Goal: Task Accomplishment & Management: Complete application form

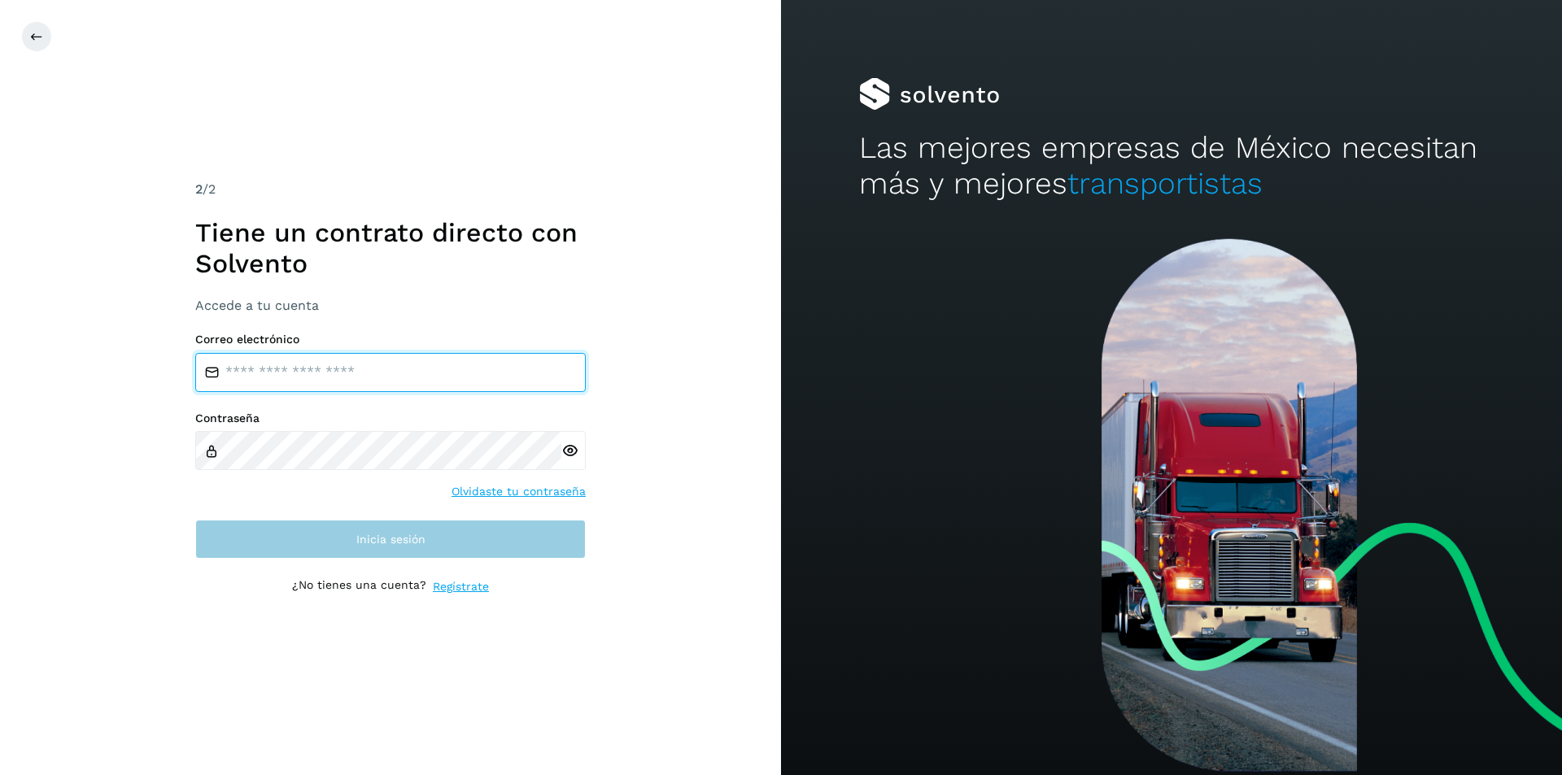
type input "**********"
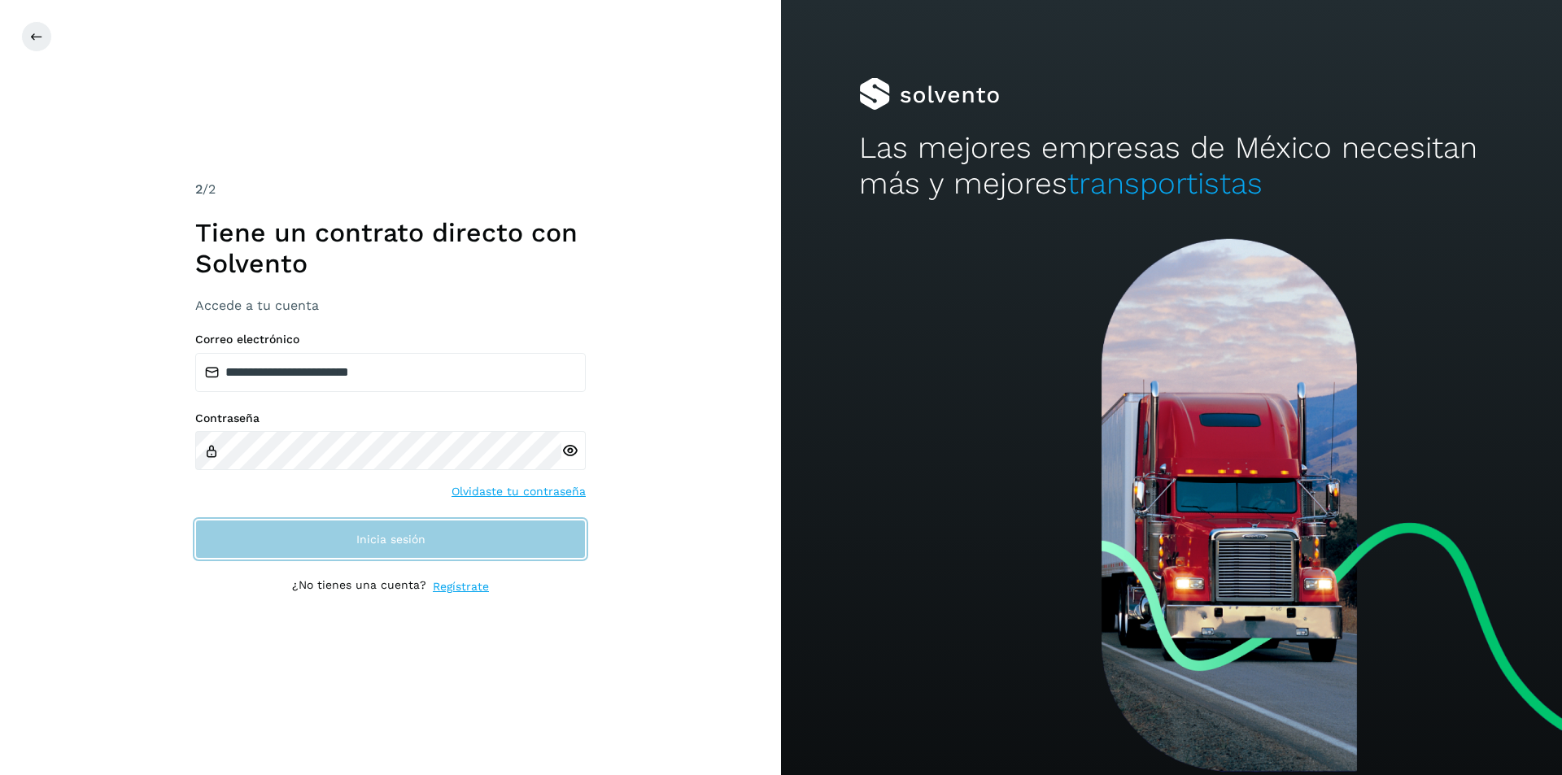
click at [259, 530] on button "Inicia sesión" at bounding box center [390, 539] width 391 height 39
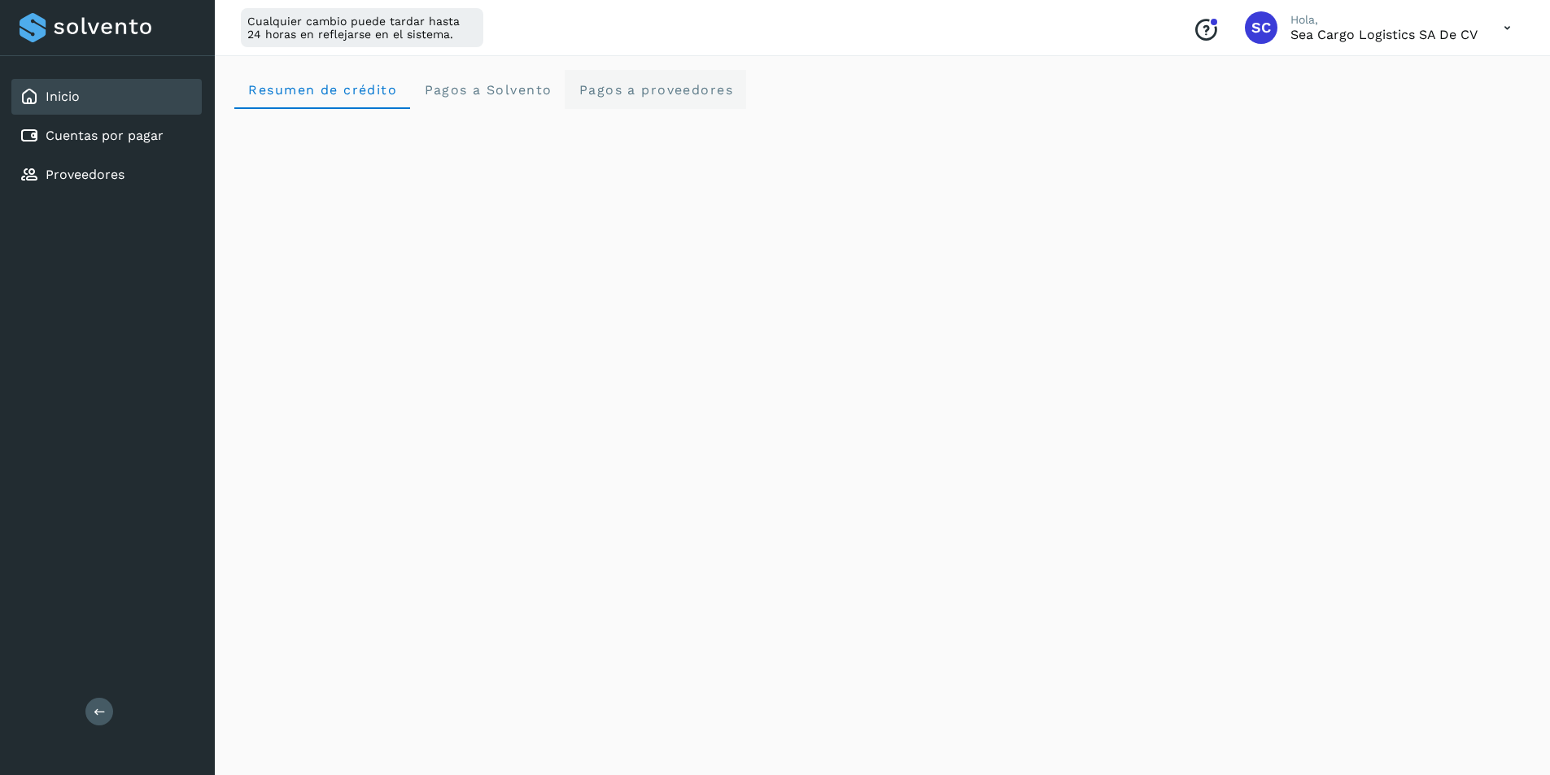
click at [629, 86] on span "Pagos a proveedores" at bounding box center [655, 89] width 155 height 15
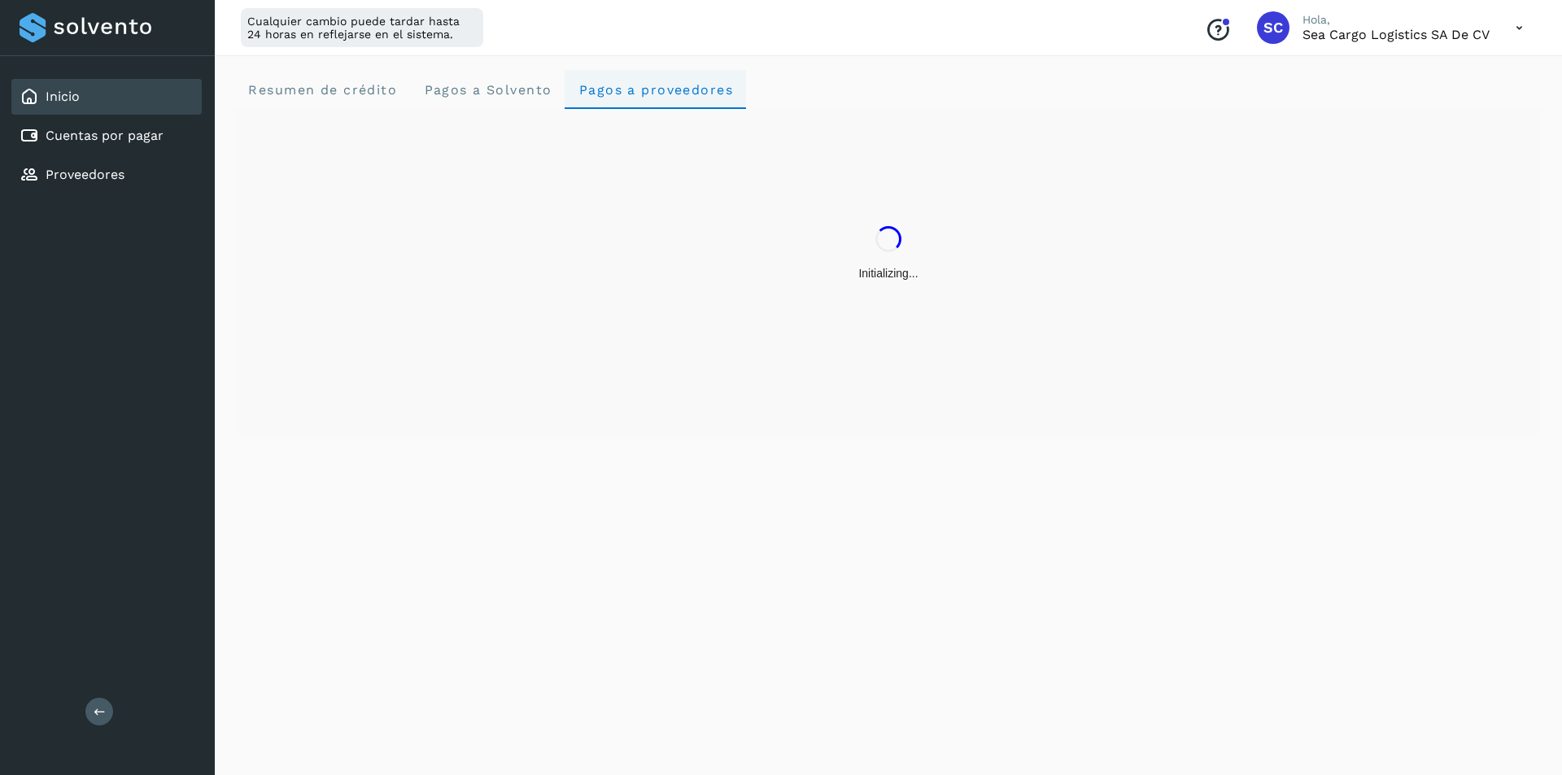
drag, startPoint x: 627, startPoint y: 87, endPoint x: 613, endPoint y: 87, distance: 13.8
click at [613, 87] on span "Pagos a proveedores" at bounding box center [655, 89] width 155 height 15
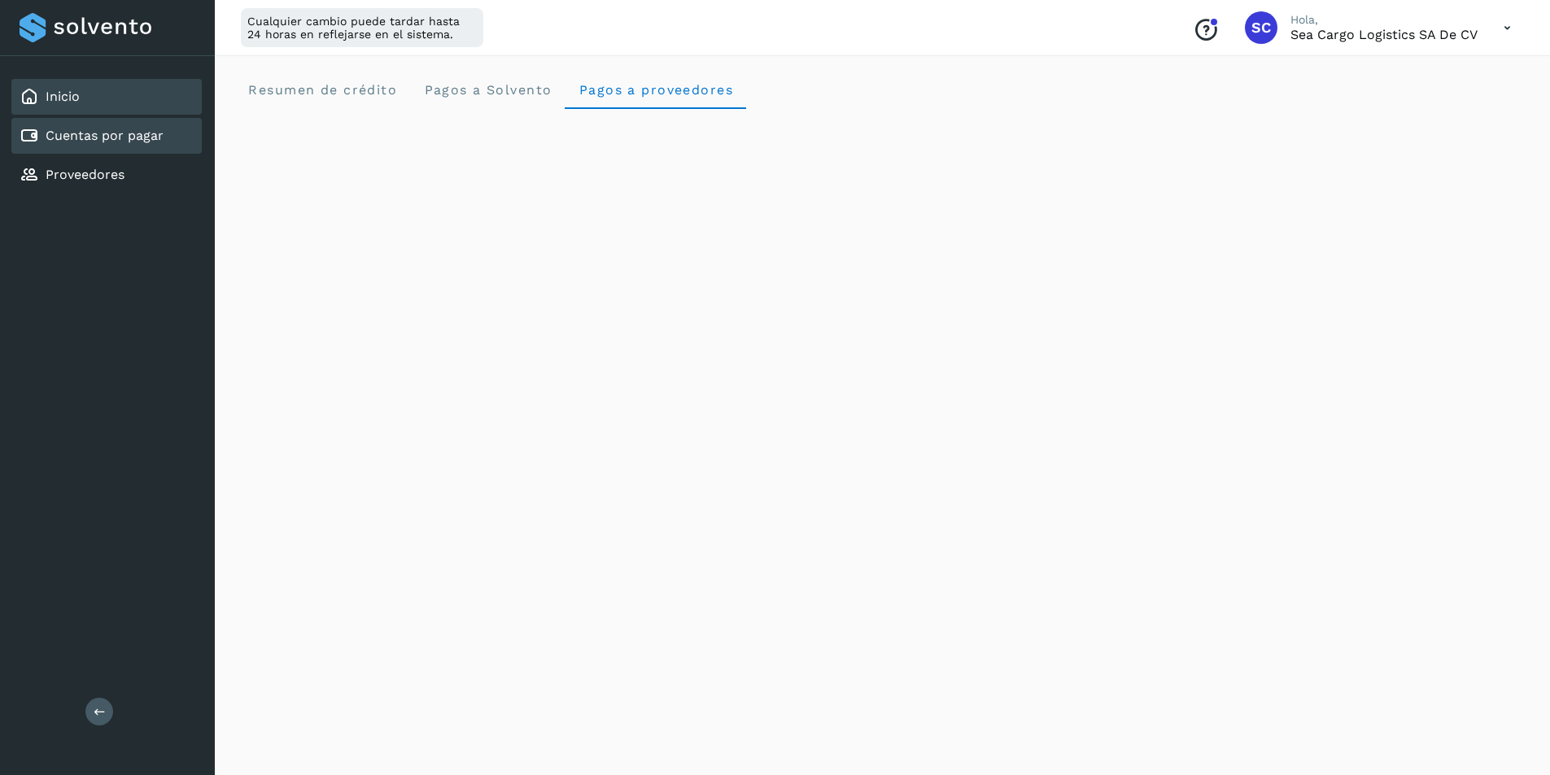
click at [83, 138] on link "Cuentas por pagar" at bounding box center [105, 135] width 118 height 15
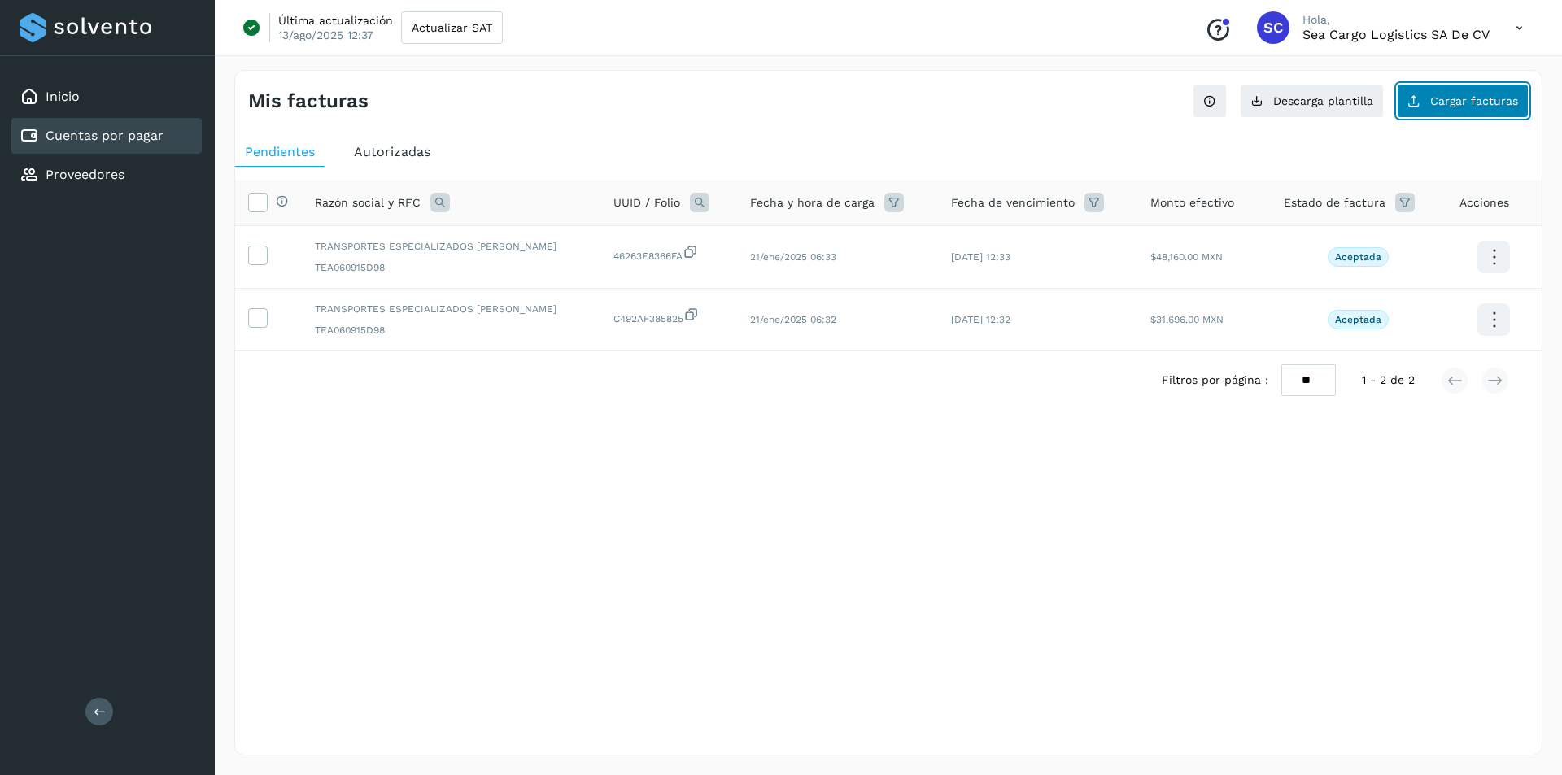
click at [1461, 107] on button "Cargar facturas" at bounding box center [1463, 101] width 132 height 34
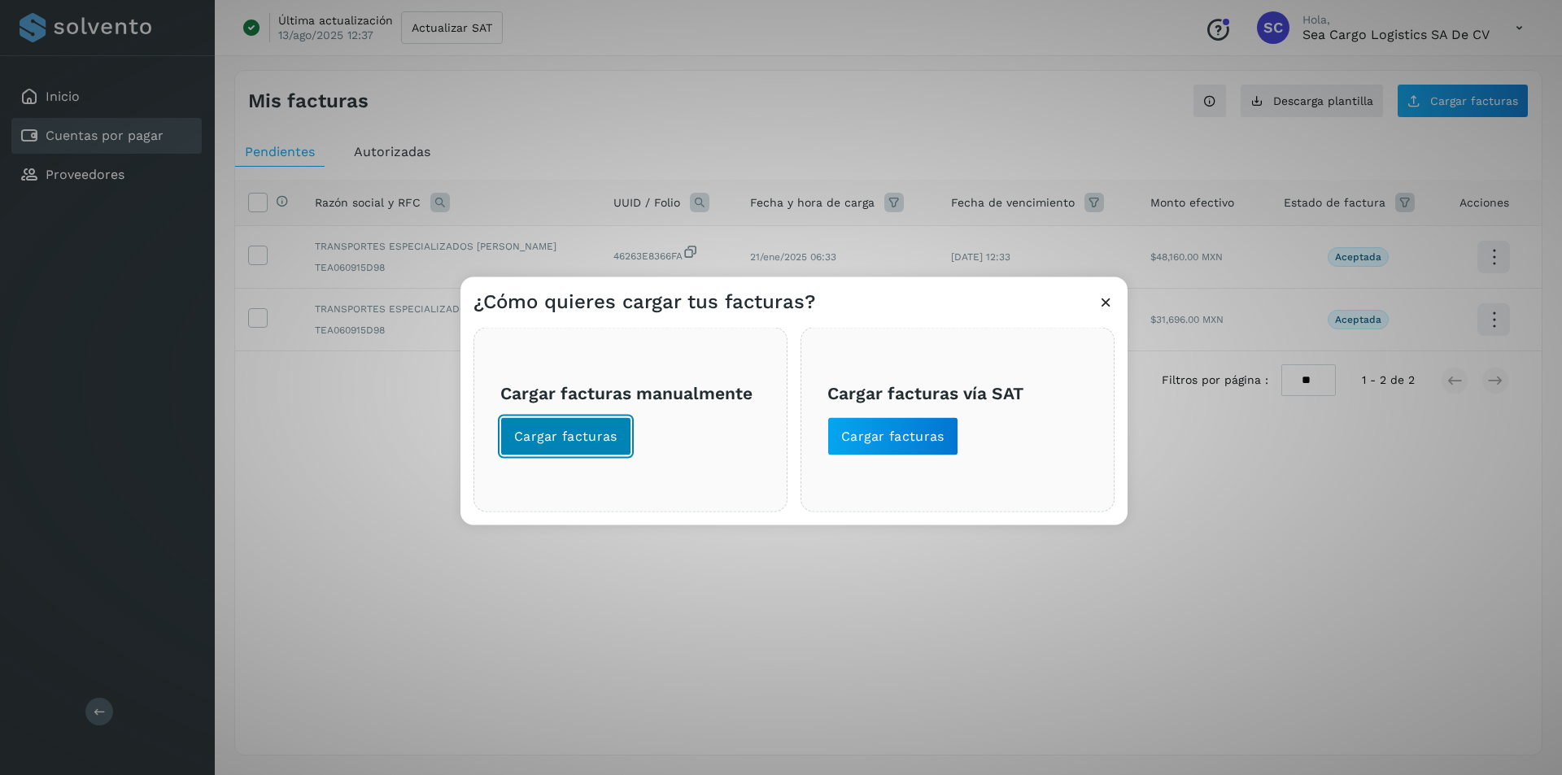
click at [581, 426] on button "Cargar facturas" at bounding box center [565, 436] width 131 height 39
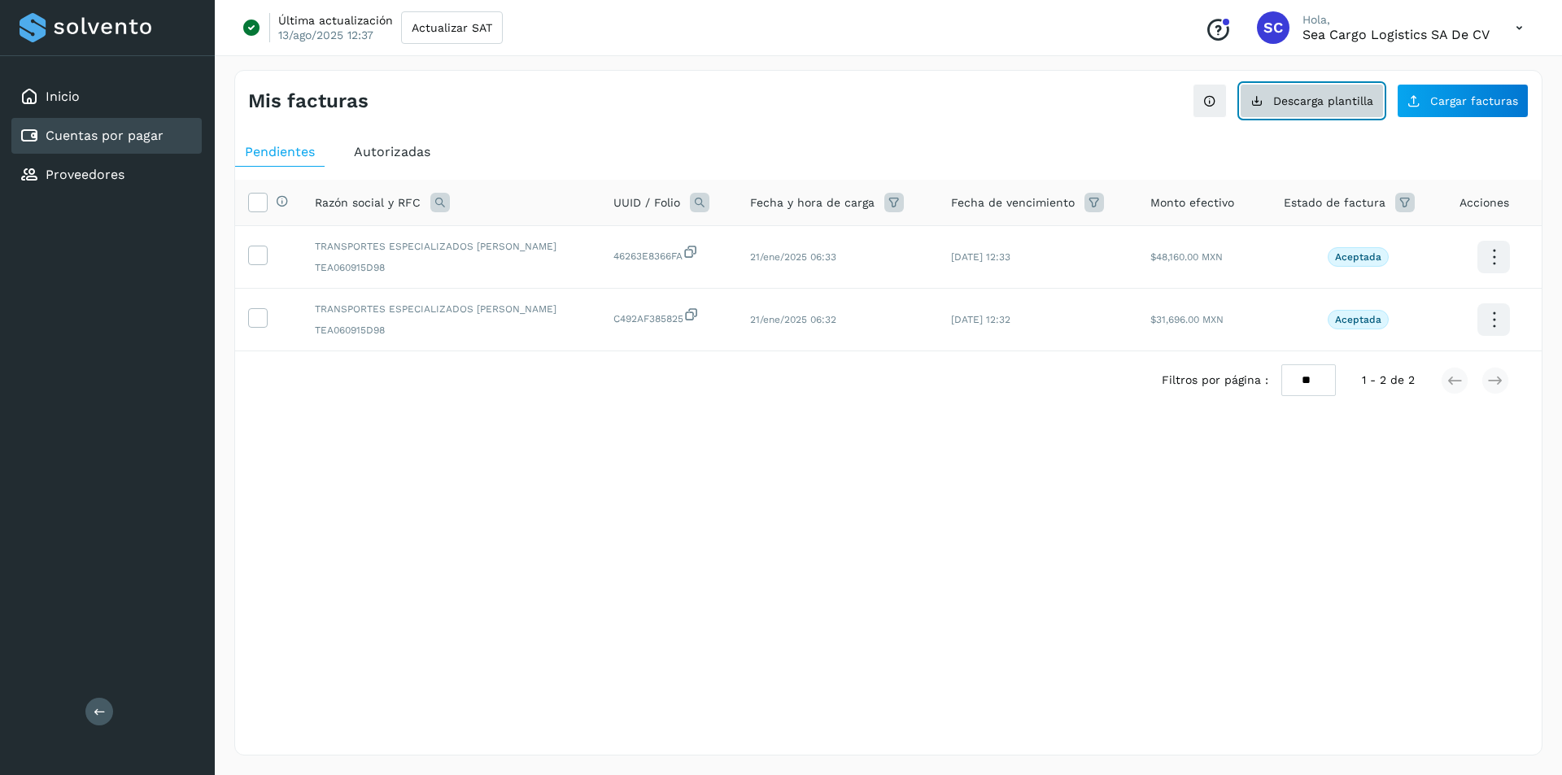
click at [1302, 104] on span "Descarga plantilla" at bounding box center [1324, 100] width 100 height 11
click at [1458, 111] on button "Cargar facturas" at bounding box center [1463, 101] width 132 height 34
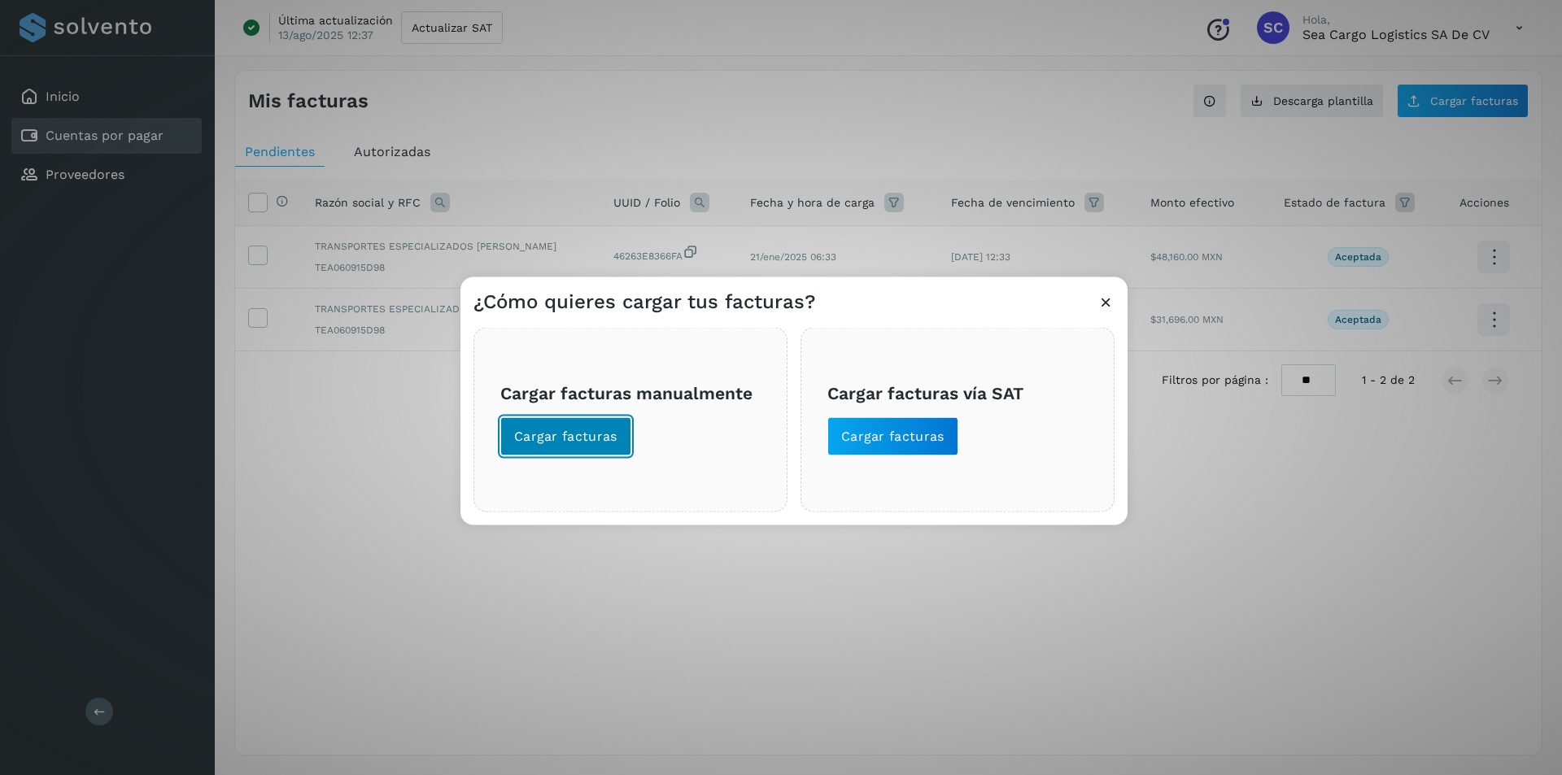
click at [599, 444] on span "Cargar facturas" at bounding box center [565, 436] width 103 height 18
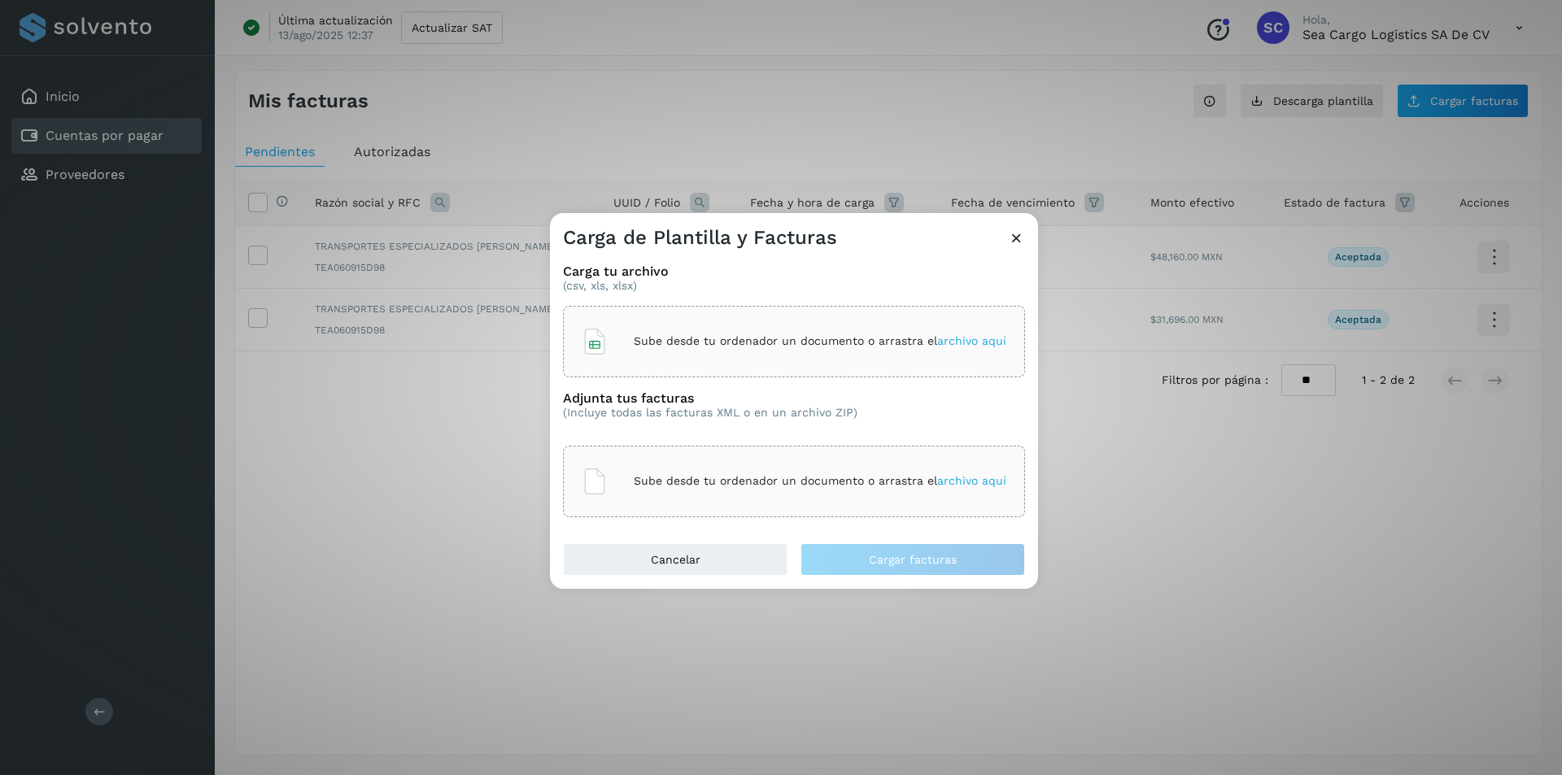
click at [991, 339] on span "archivo aquí" at bounding box center [971, 340] width 69 height 13
click at [990, 480] on span "archivo aquí" at bounding box center [971, 480] width 69 height 13
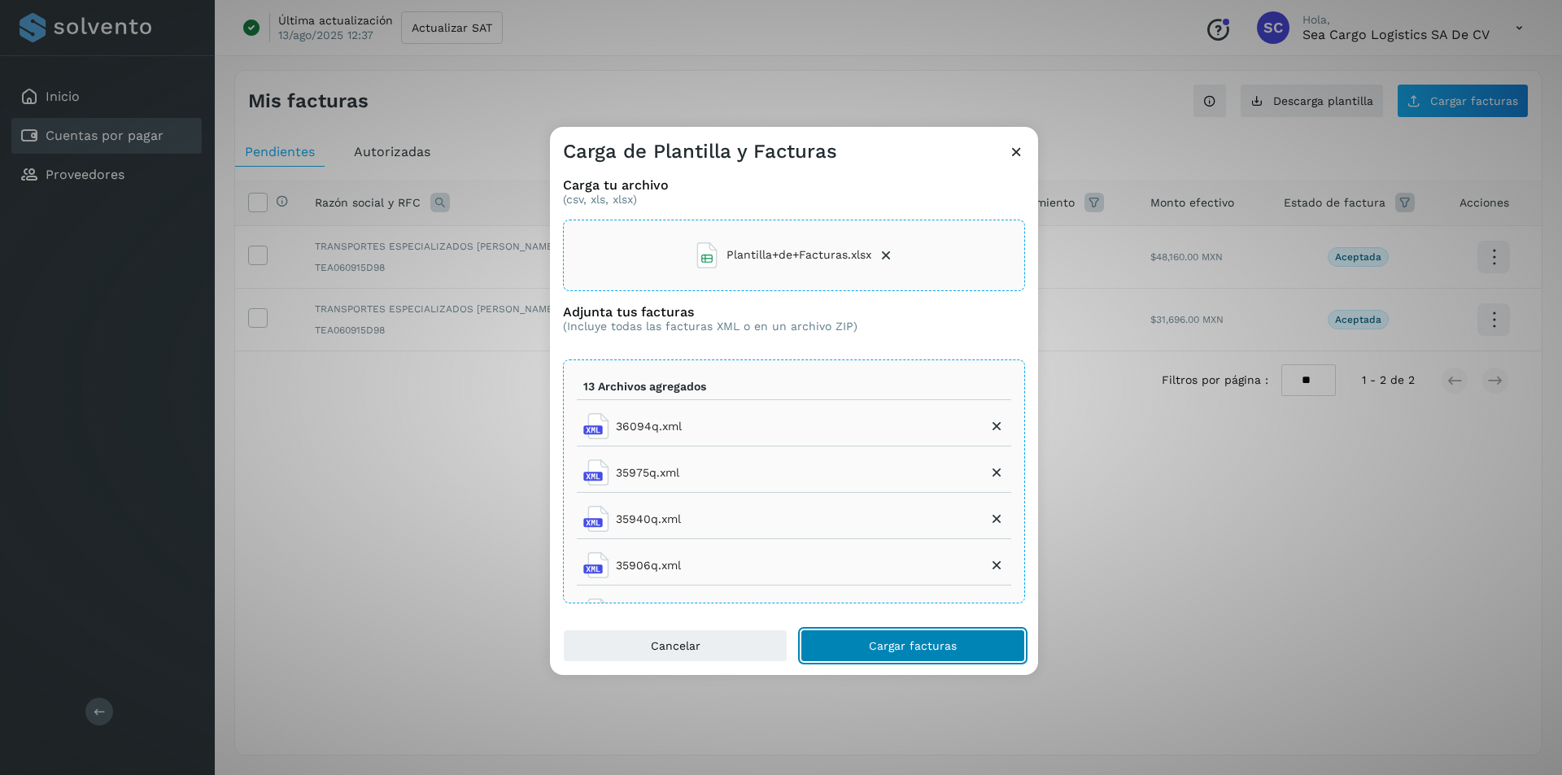
click at [902, 650] on span "Cargar facturas" at bounding box center [913, 645] width 88 height 11
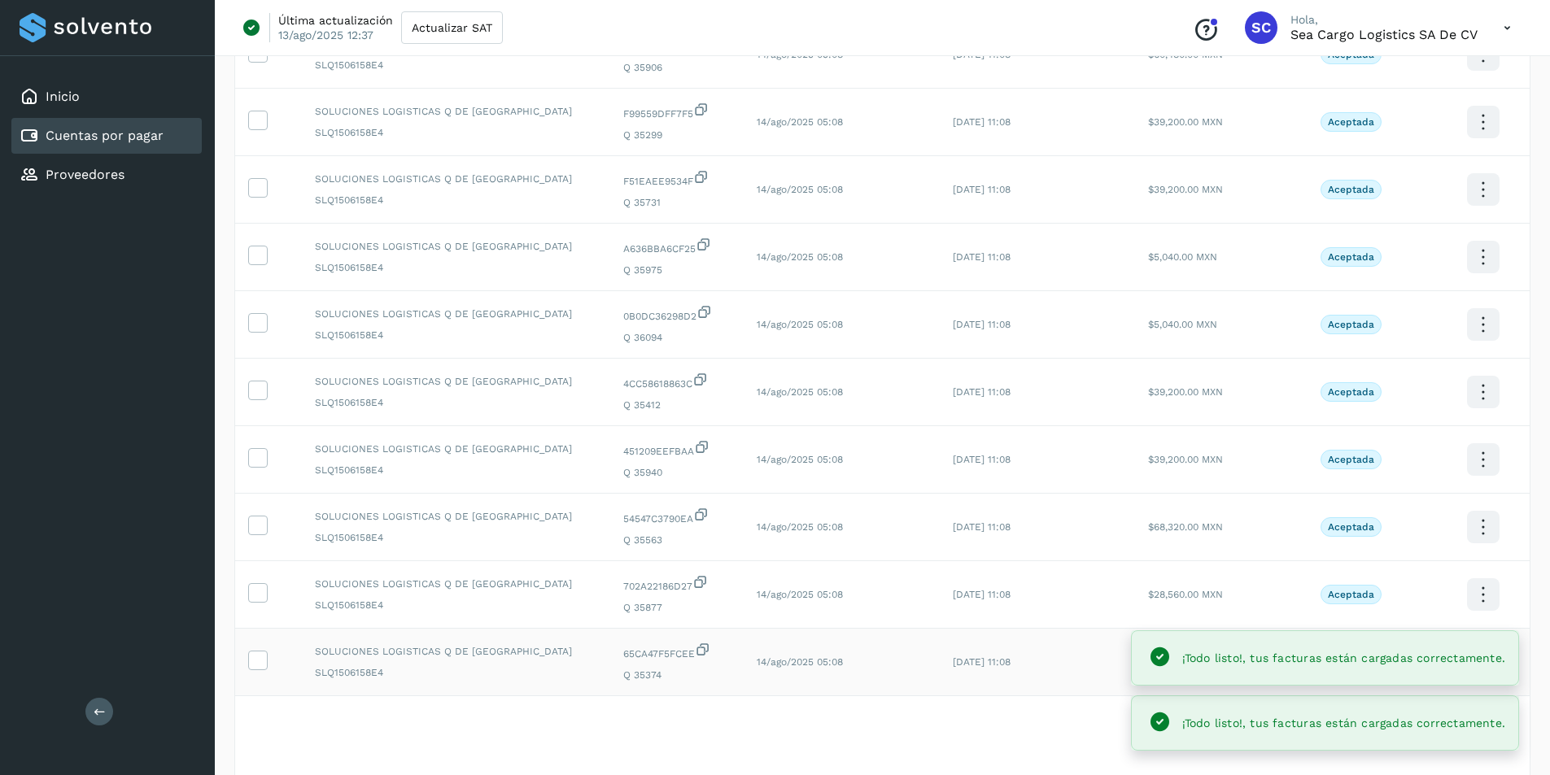
scroll to position [264, 0]
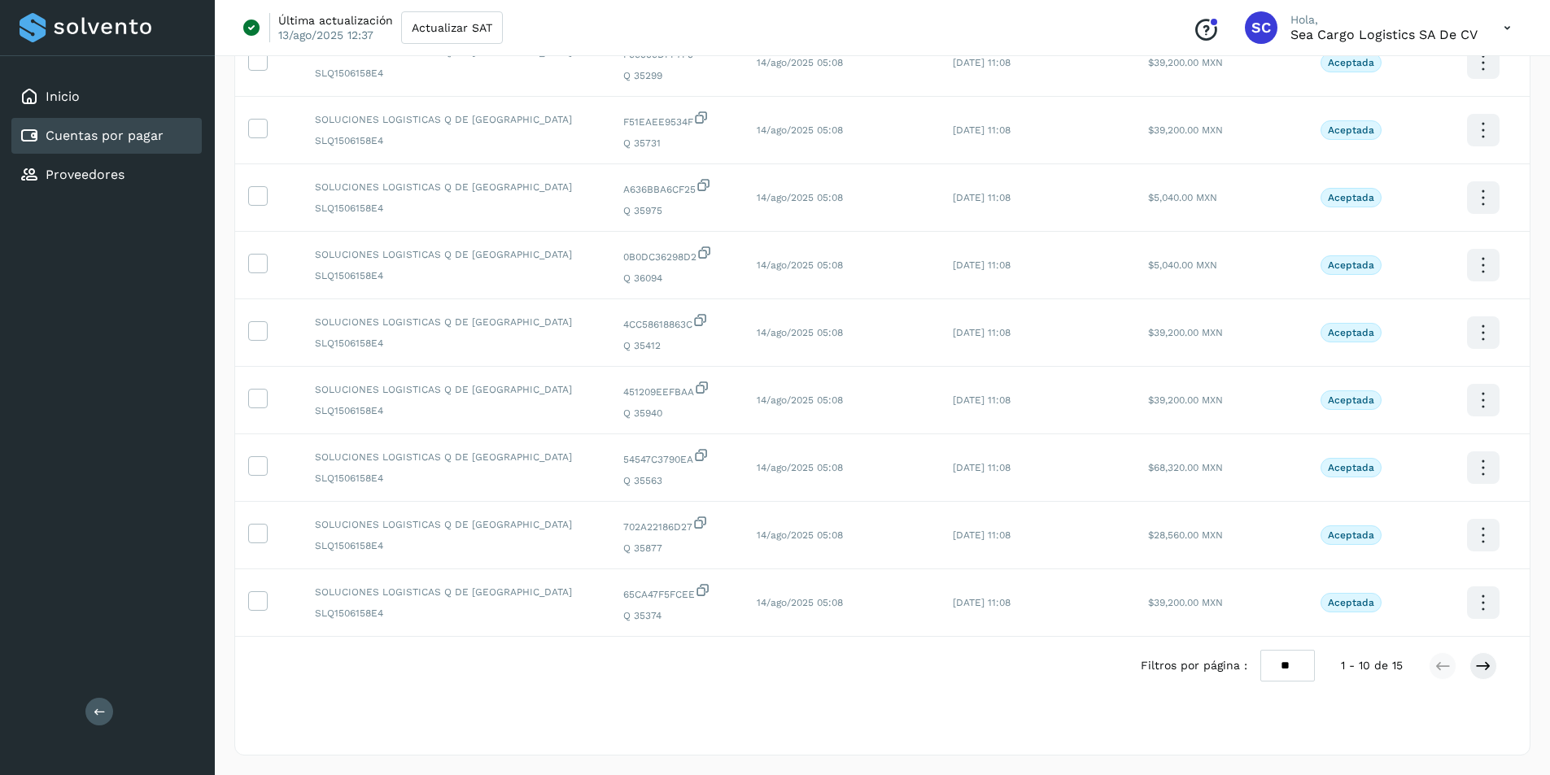
click at [1298, 663] on select "** ** **" at bounding box center [1287, 666] width 55 height 32
select select "**"
click at [1273, 650] on select "** ** **" at bounding box center [1287, 666] width 55 height 32
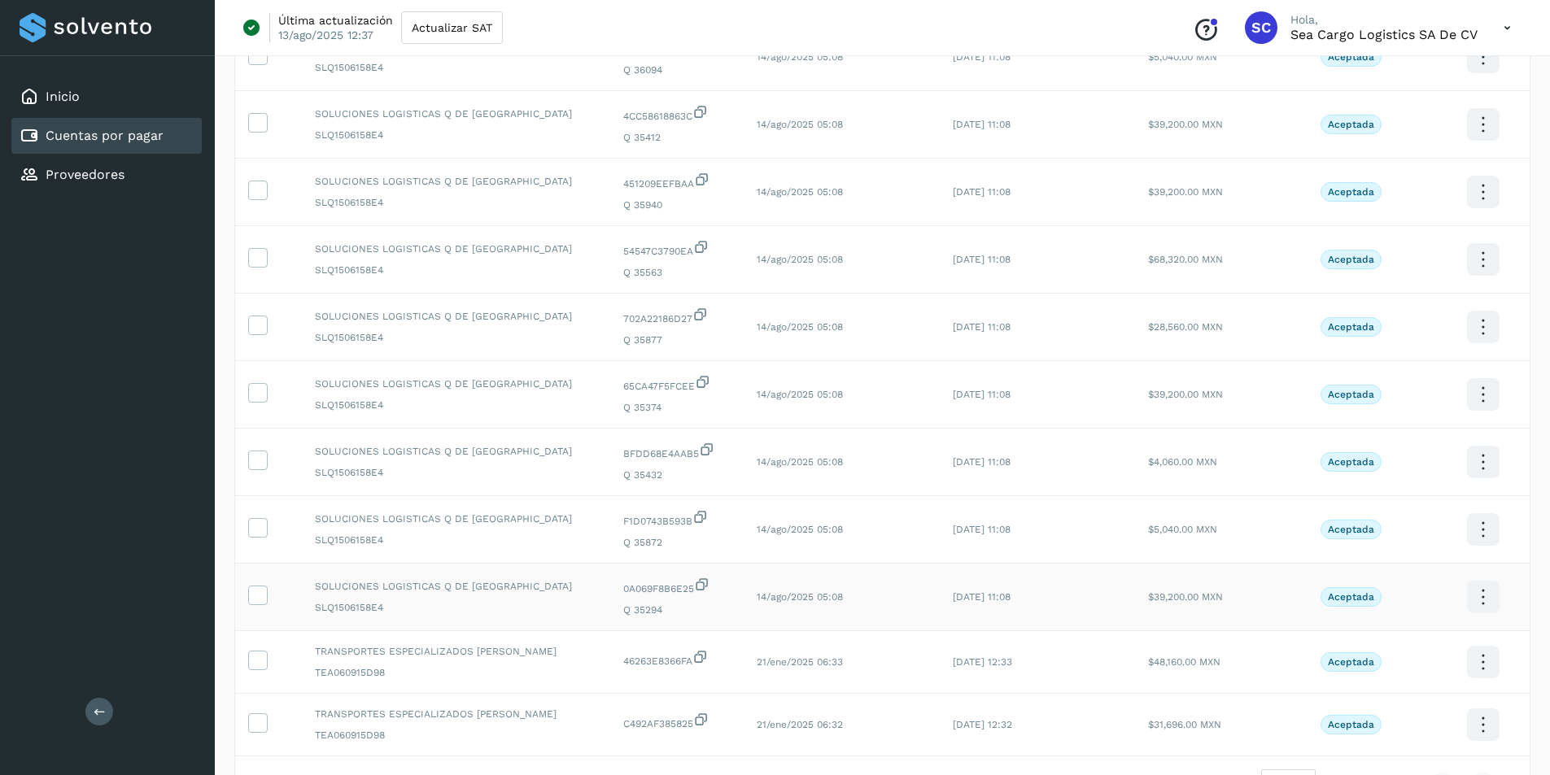
scroll to position [592, 0]
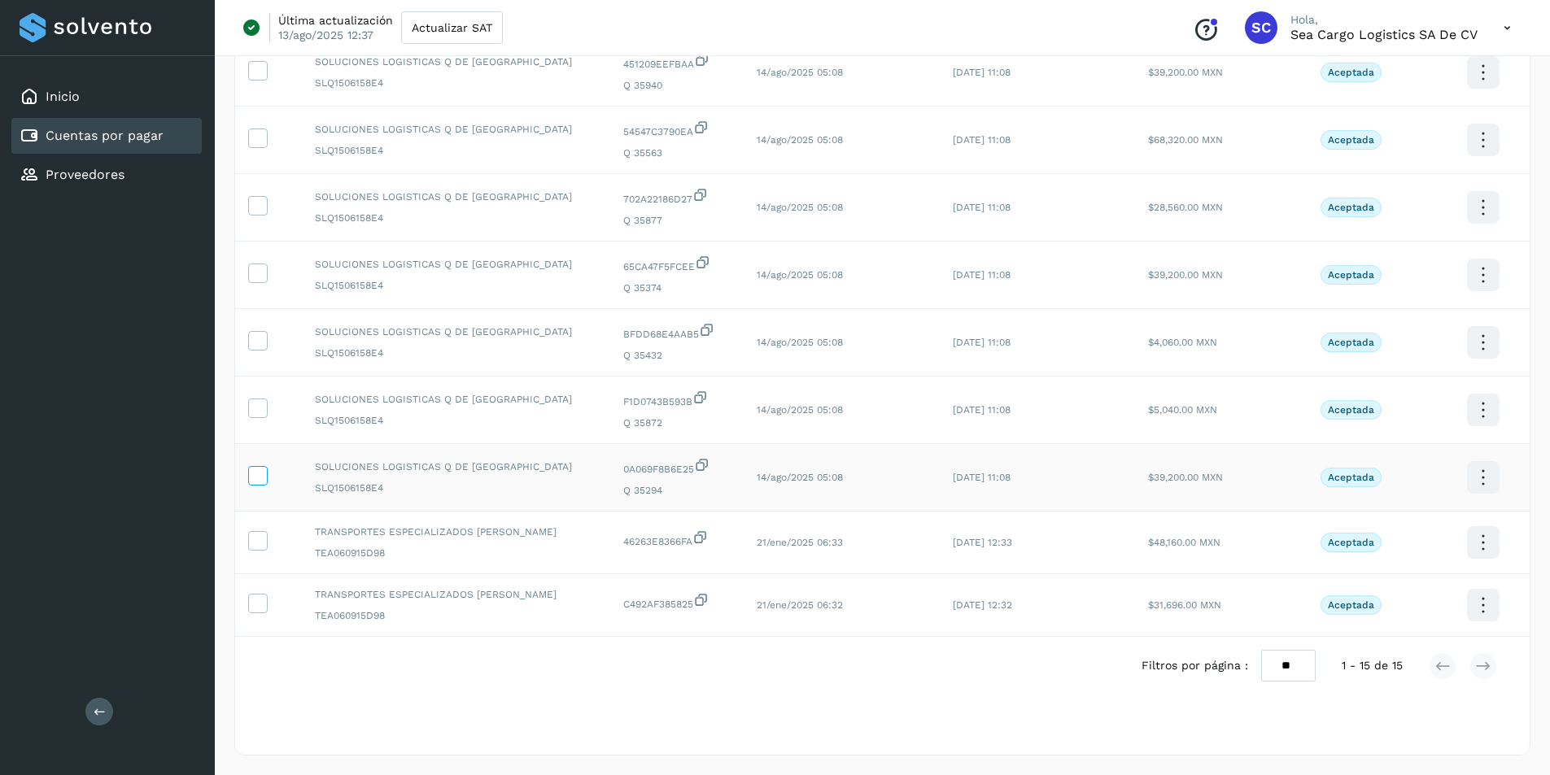
click at [260, 469] on icon at bounding box center [257, 474] width 17 height 17
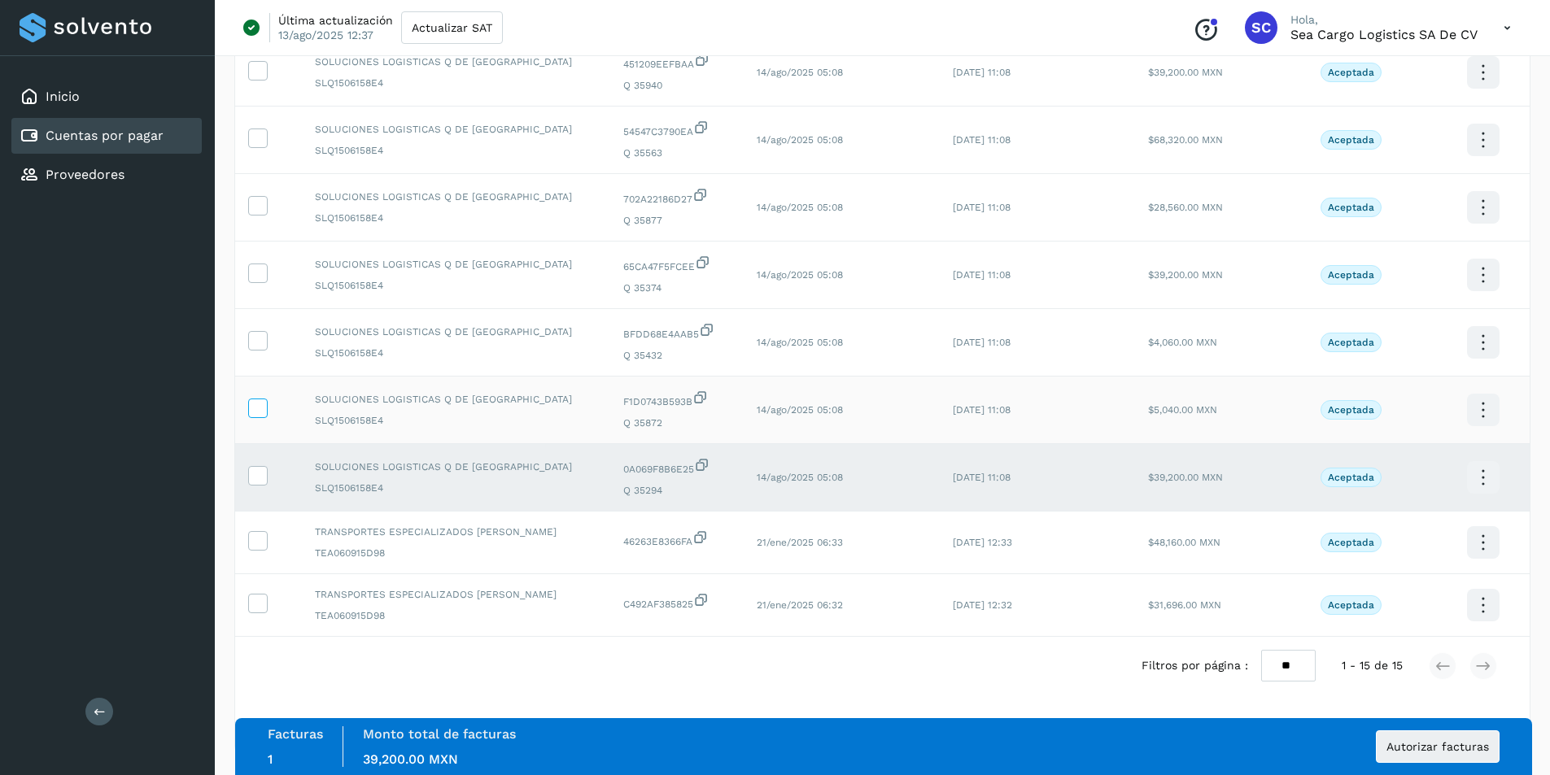
click at [256, 415] on icon at bounding box center [257, 407] width 17 height 17
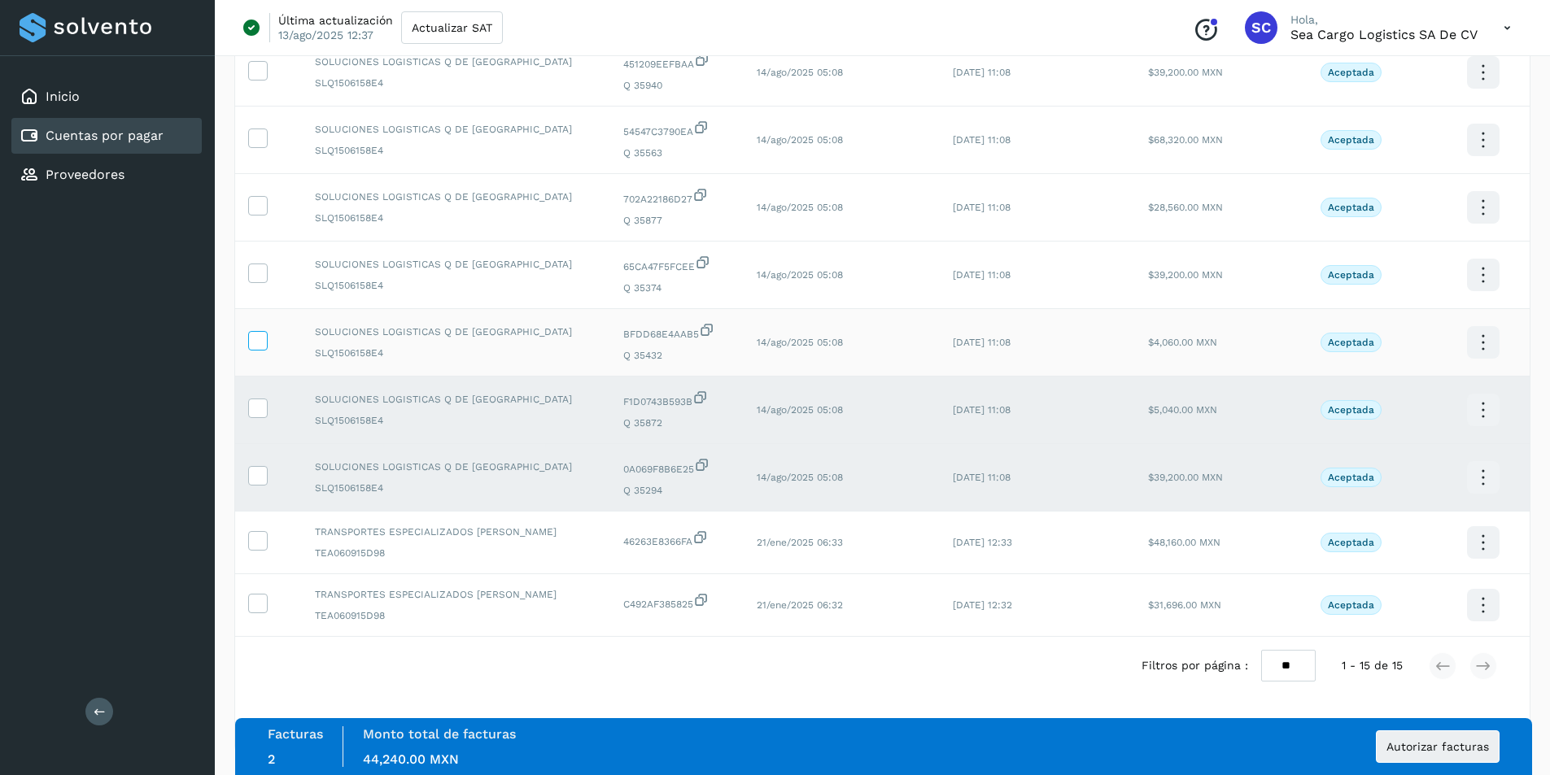
click at [263, 348] on span at bounding box center [257, 344] width 17 height 11
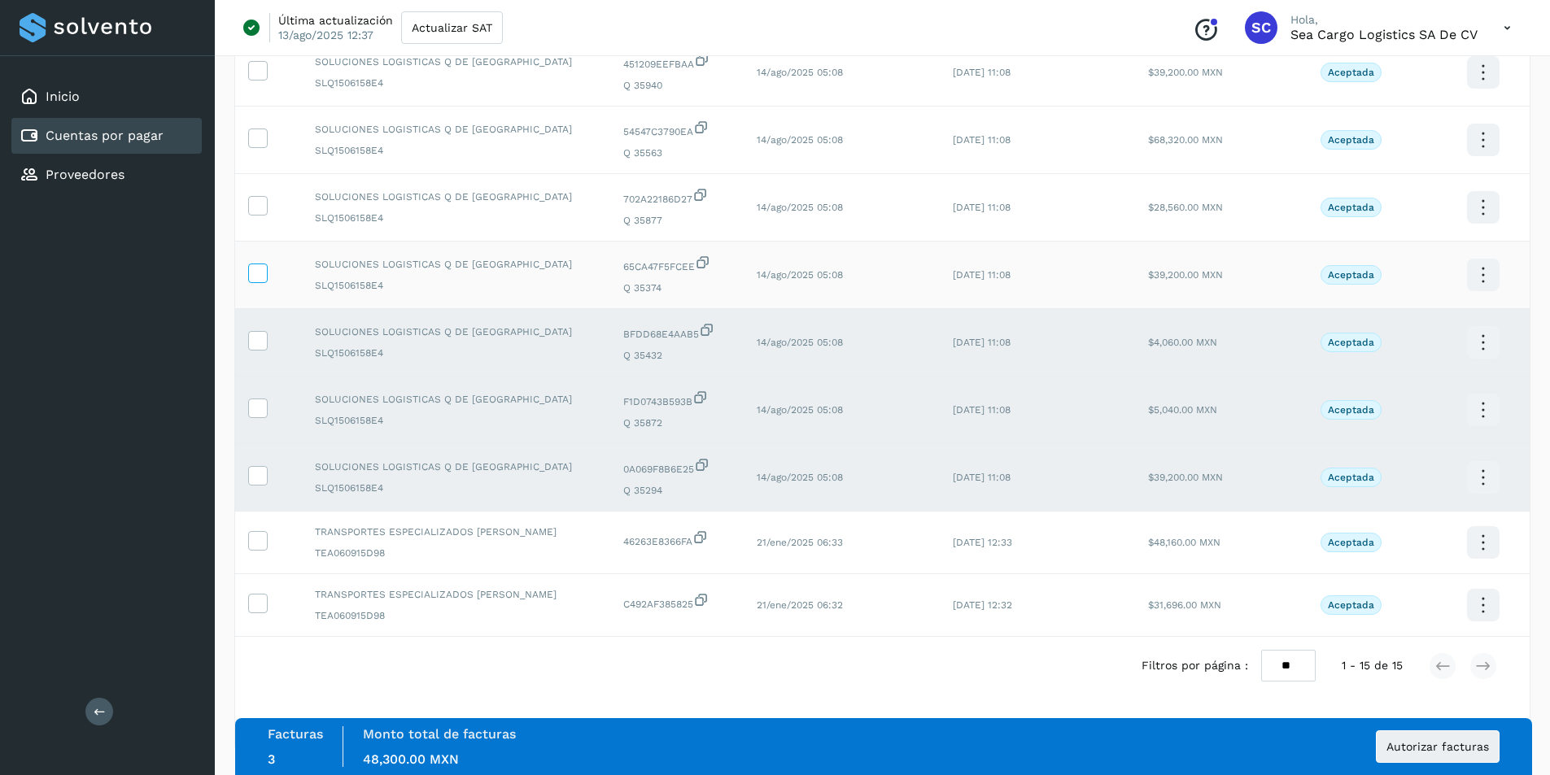
click at [261, 281] on span at bounding box center [257, 276] width 17 height 11
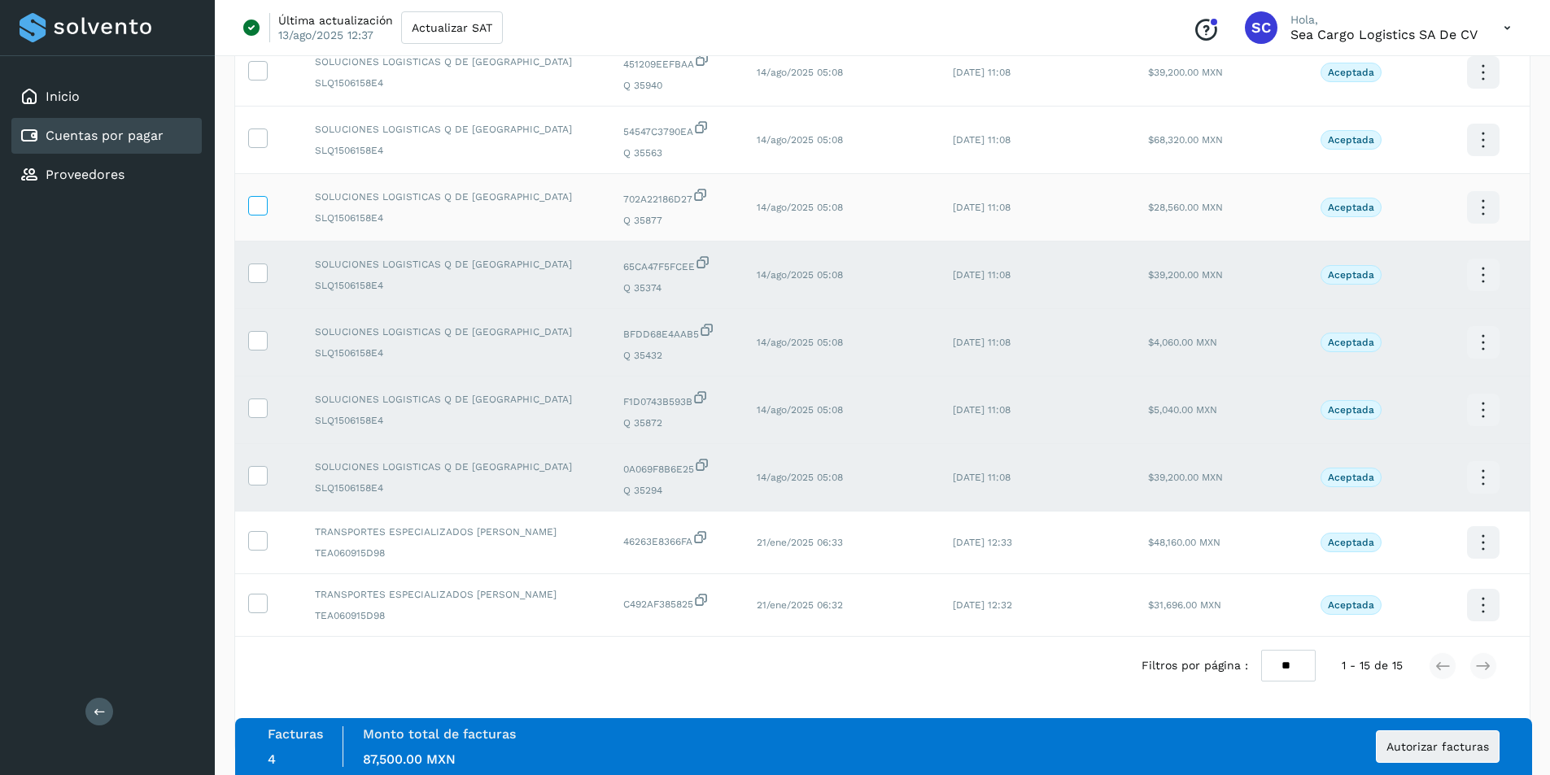
click at [261, 212] on icon at bounding box center [257, 204] width 17 height 17
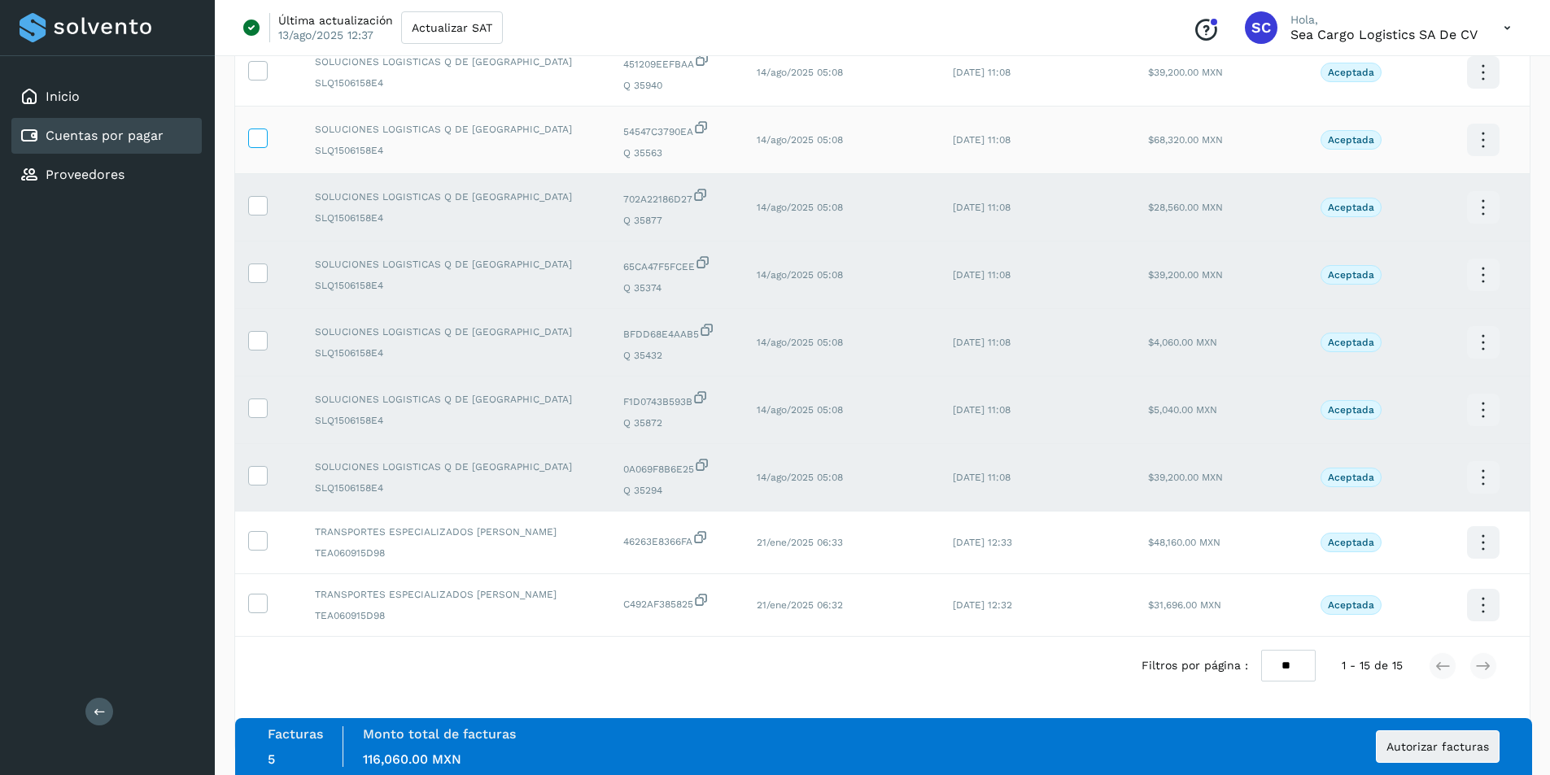
click at [251, 144] on icon at bounding box center [257, 137] width 17 height 17
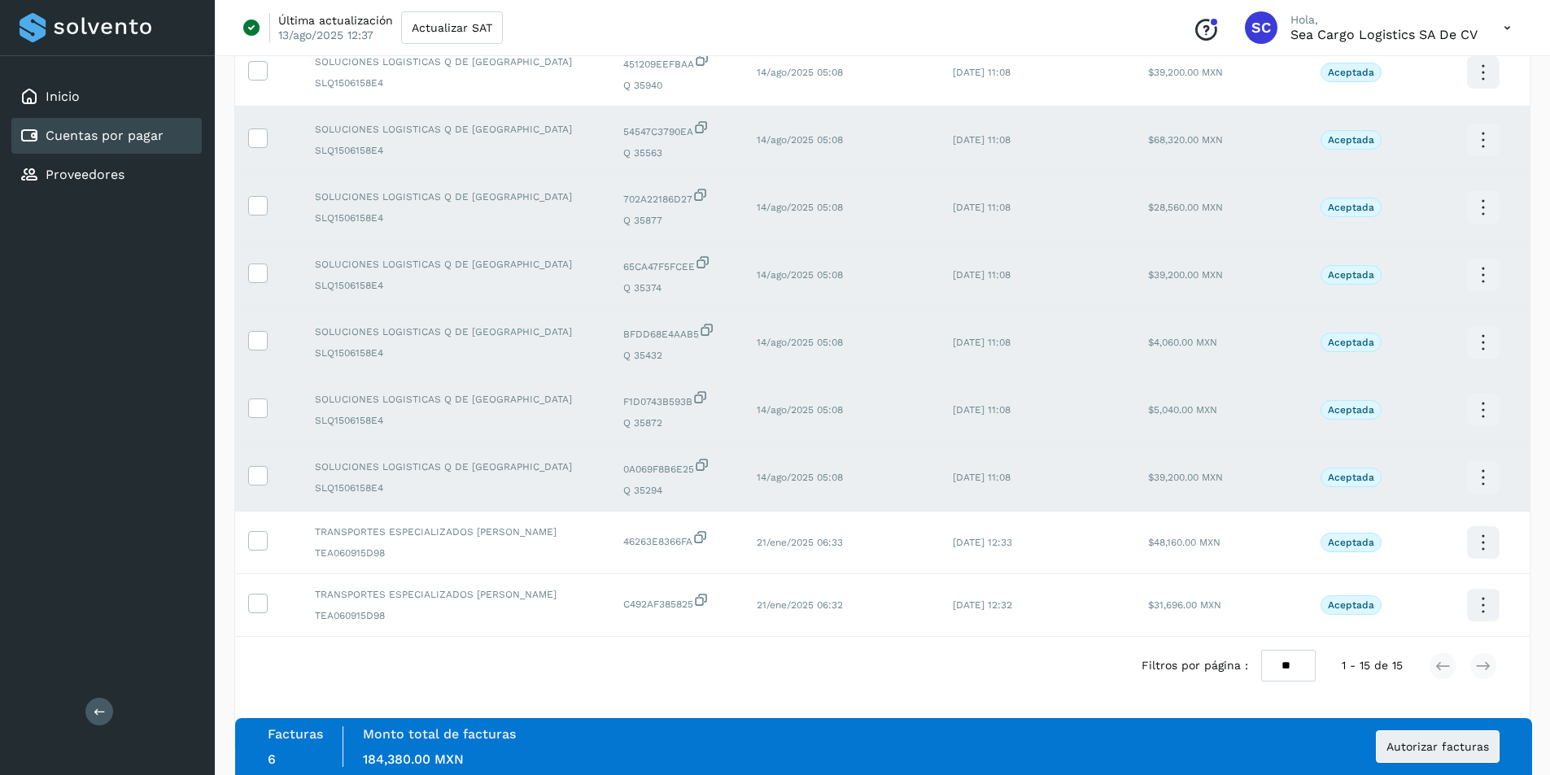
click at [244, 53] on div "Última actualización 13/ago/2025 12:37 Actualizar SAT Conoce nuestros beneficio…" at bounding box center [882, 28] width 1335 height 56
click at [251, 68] on icon at bounding box center [257, 69] width 17 height 17
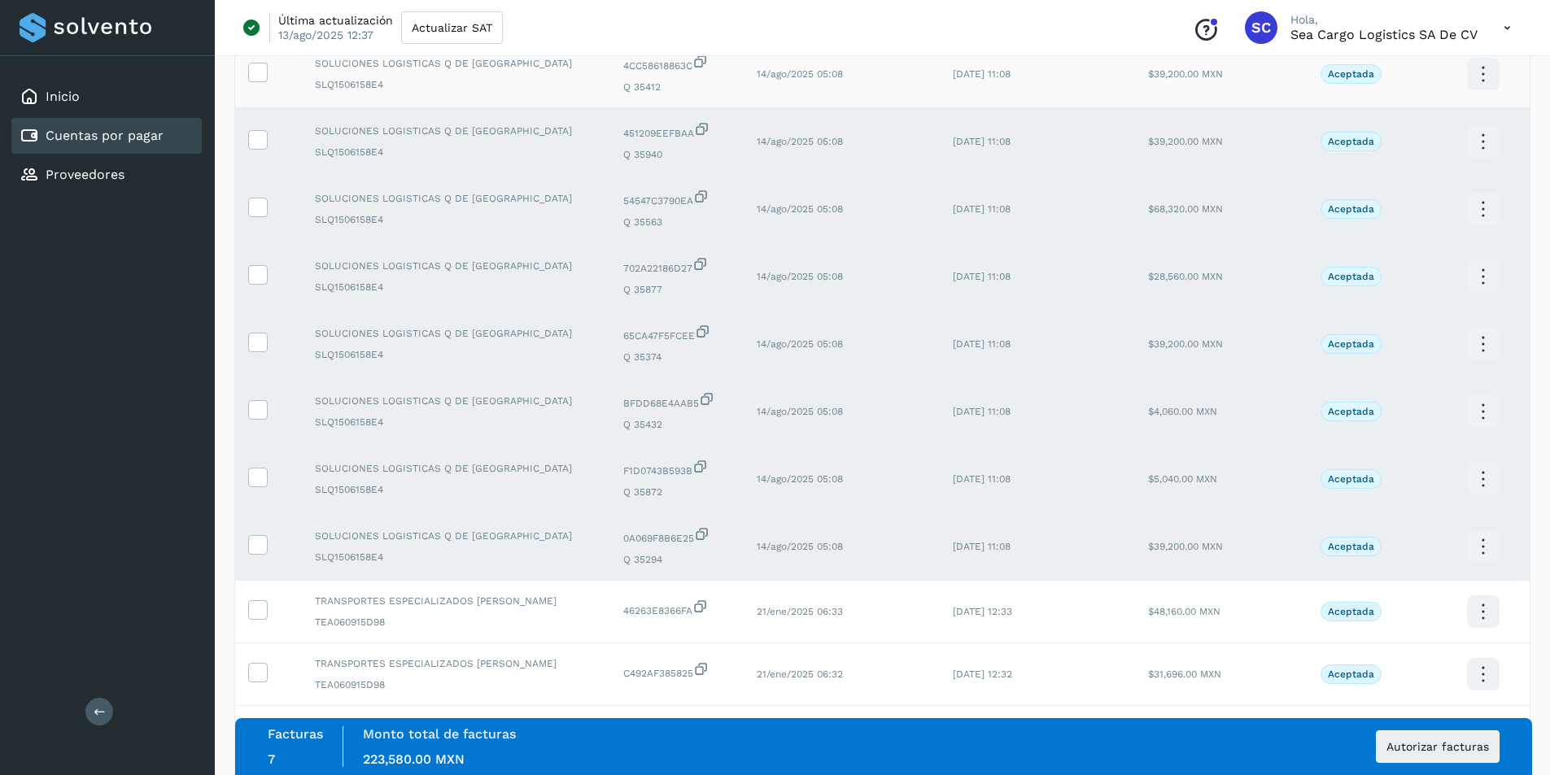
scroll to position [348, 0]
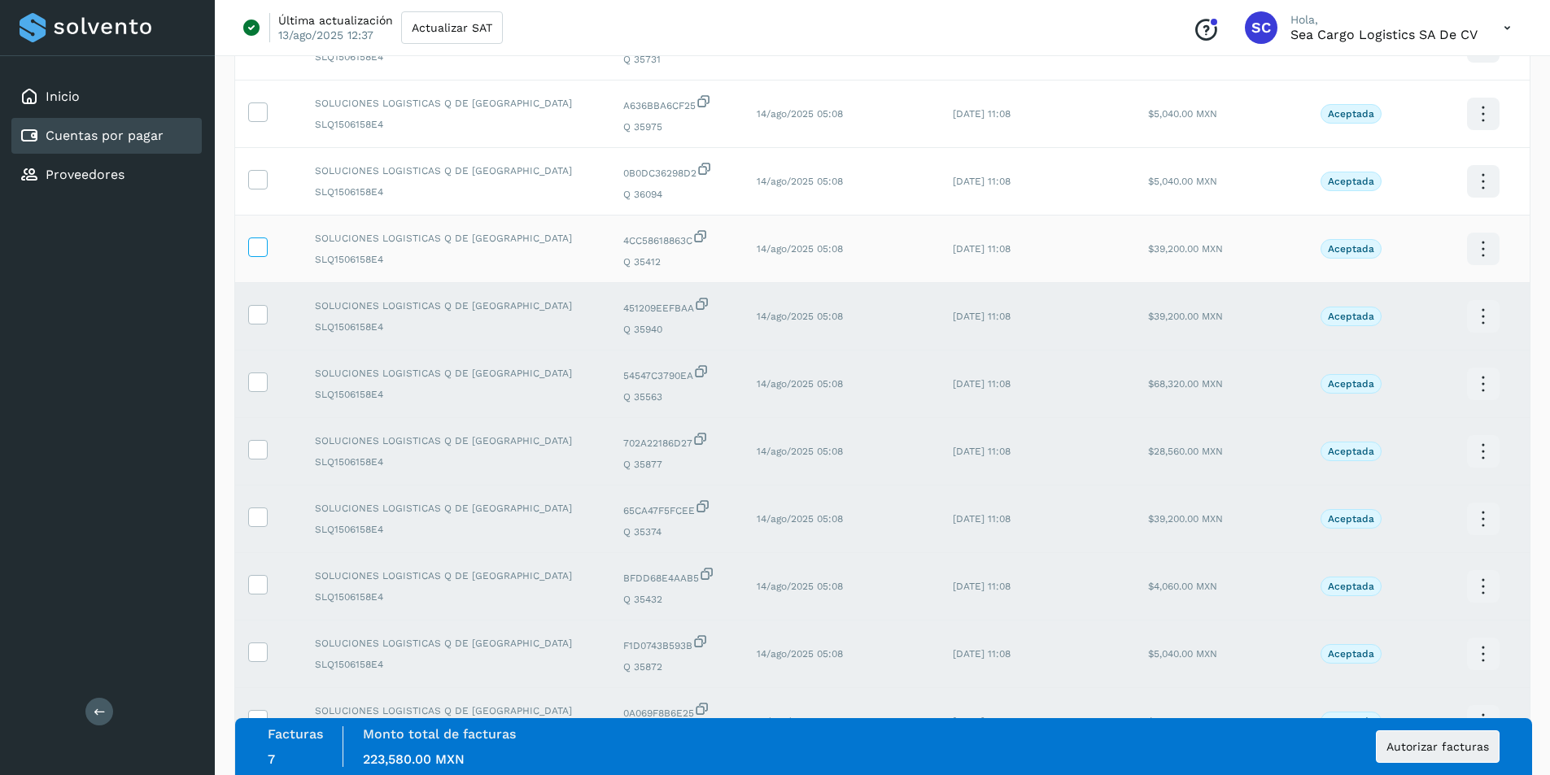
click at [258, 253] on icon at bounding box center [257, 246] width 17 height 17
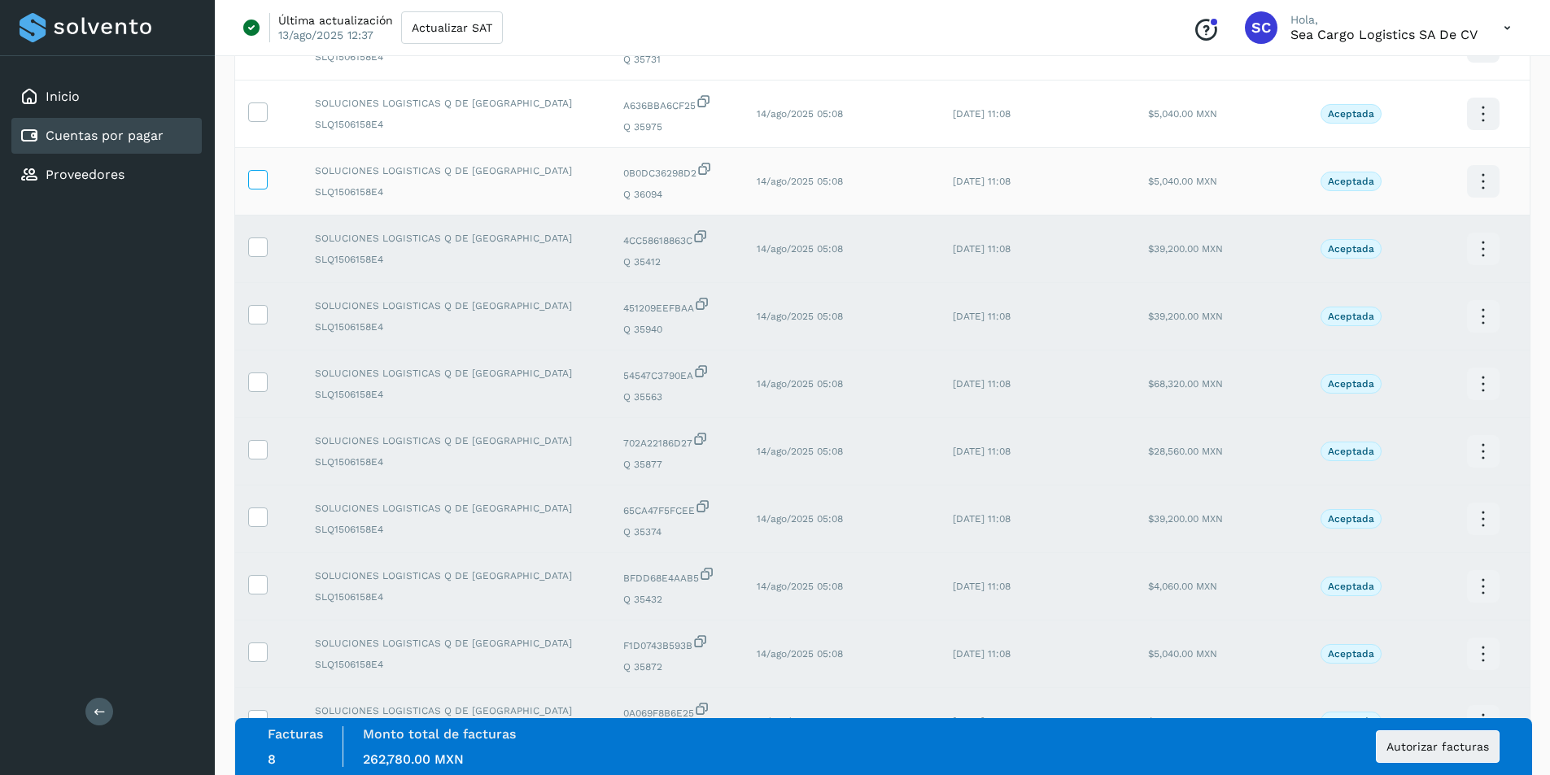
click at [260, 186] on icon at bounding box center [257, 178] width 17 height 17
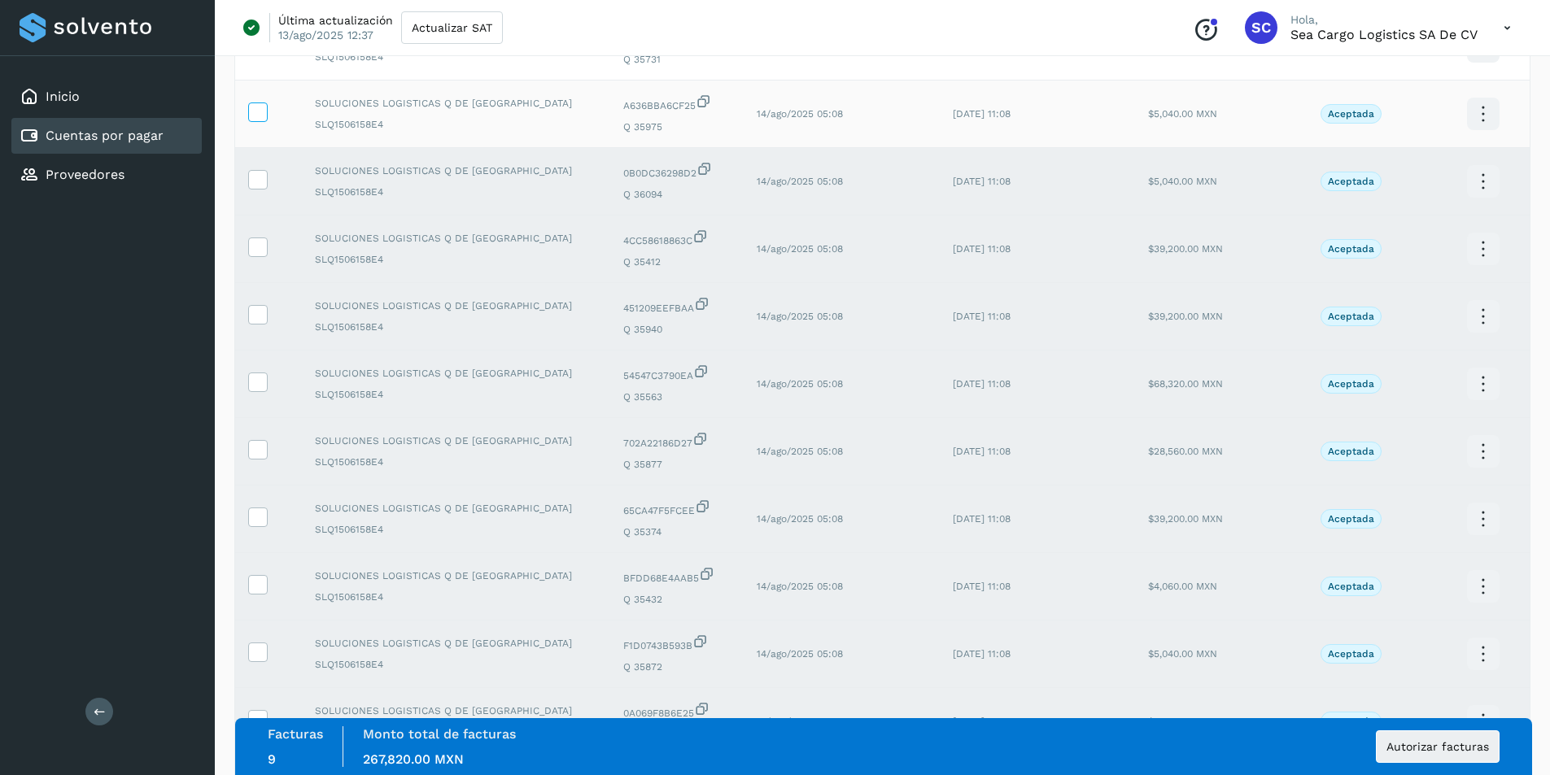
click at [266, 120] on label at bounding box center [258, 113] width 20 height 20
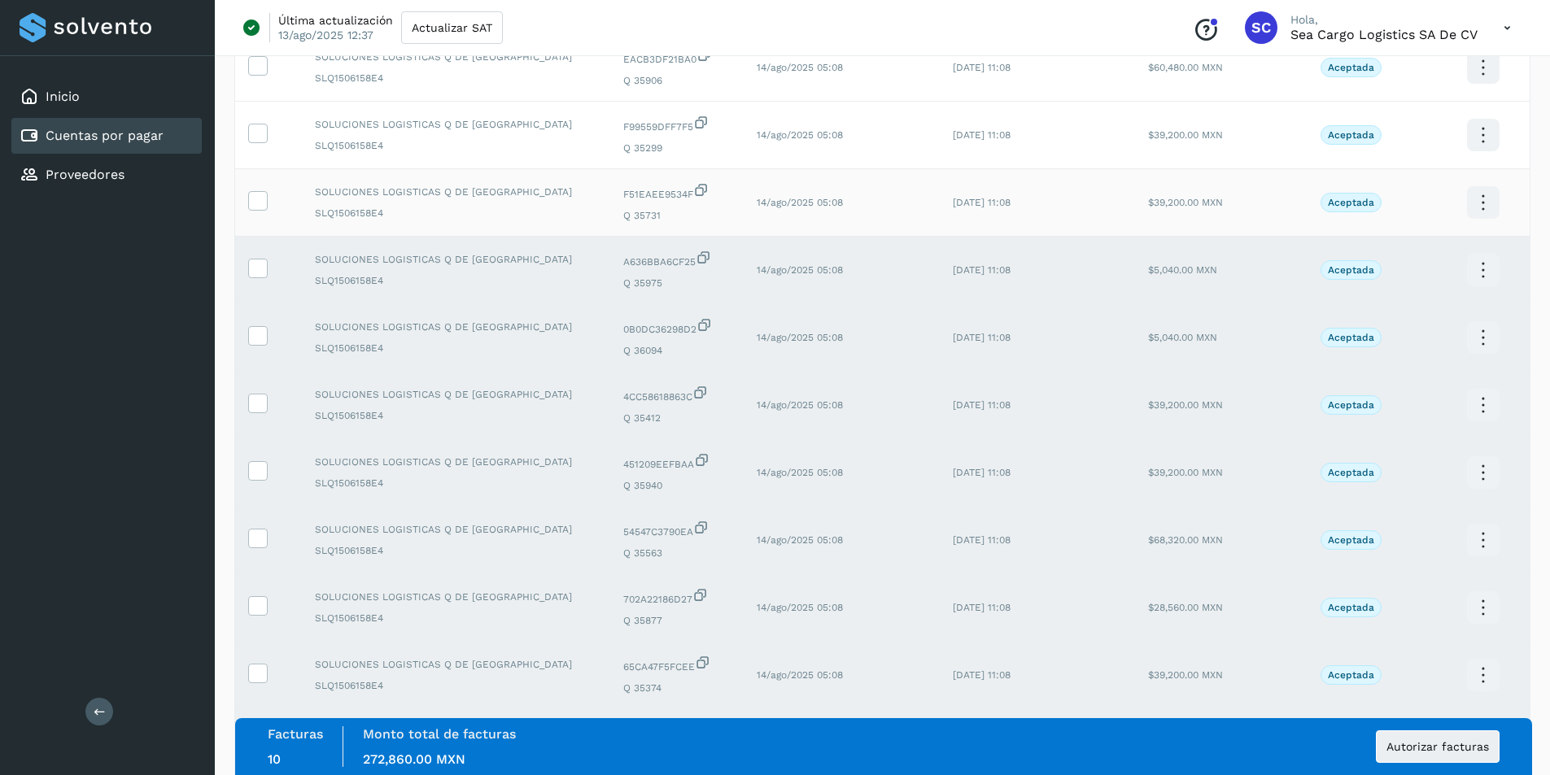
scroll to position [186, 0]
click at [260, 203] on icon at bounding box center [257, 206] width 17 height 17
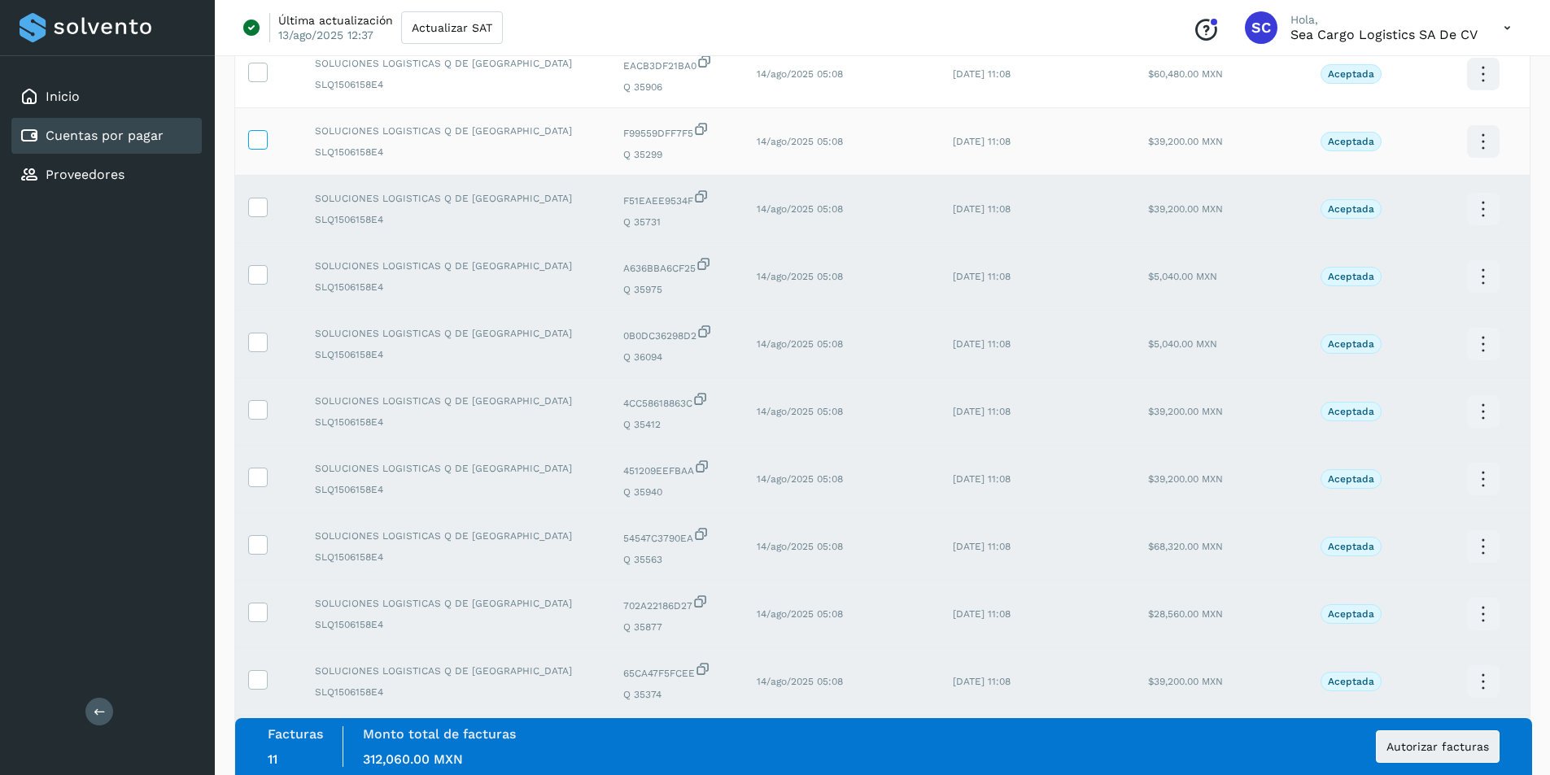
click at [262, 140] on icon at bounding box center [257, 138] width 17 height 17
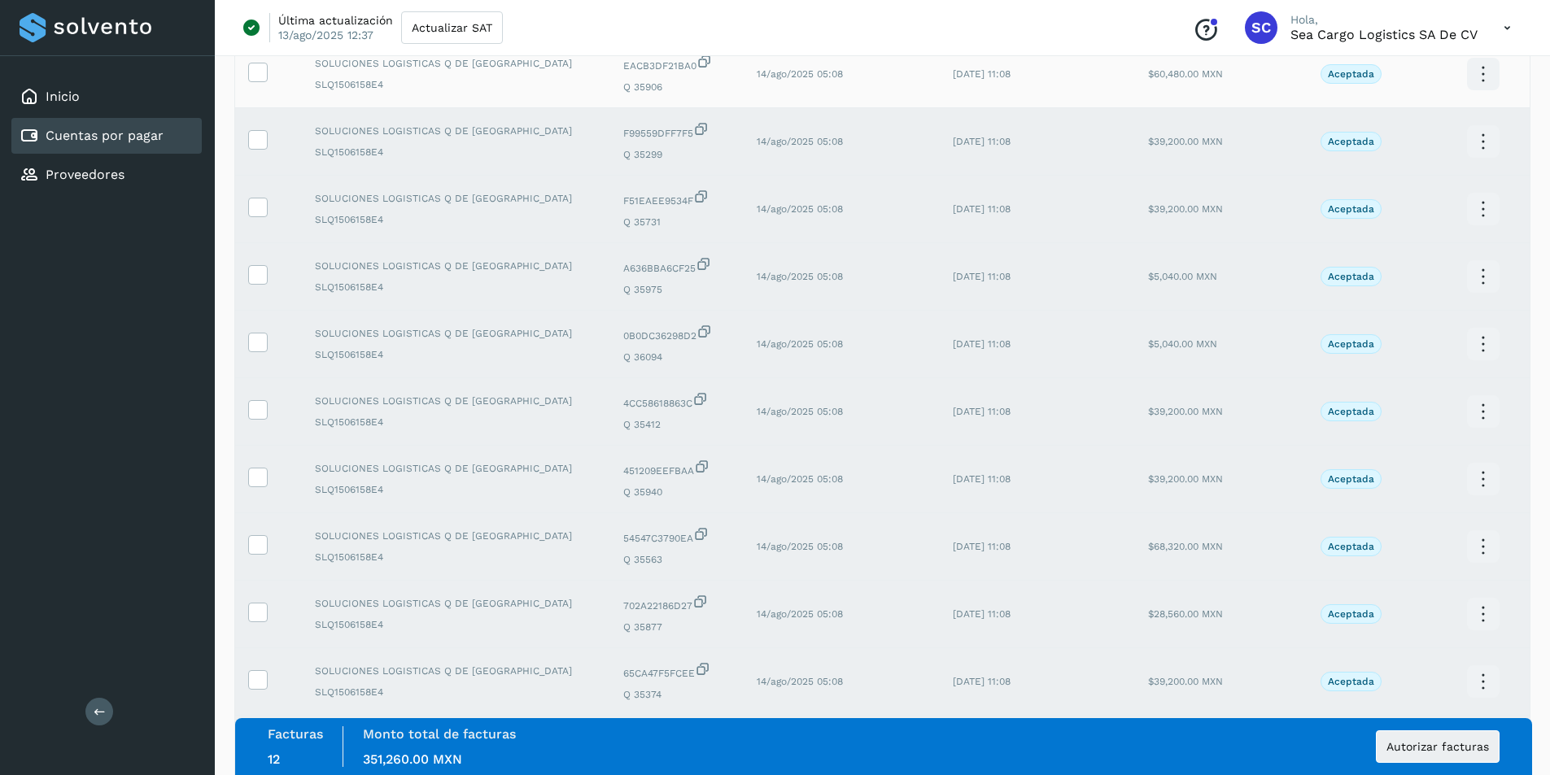
click at [260, 83] on td at bounding box center [268, 75] width 67 height 68
click at [260, 76] on icon at bounding box center [257, 71] width 17 height 17
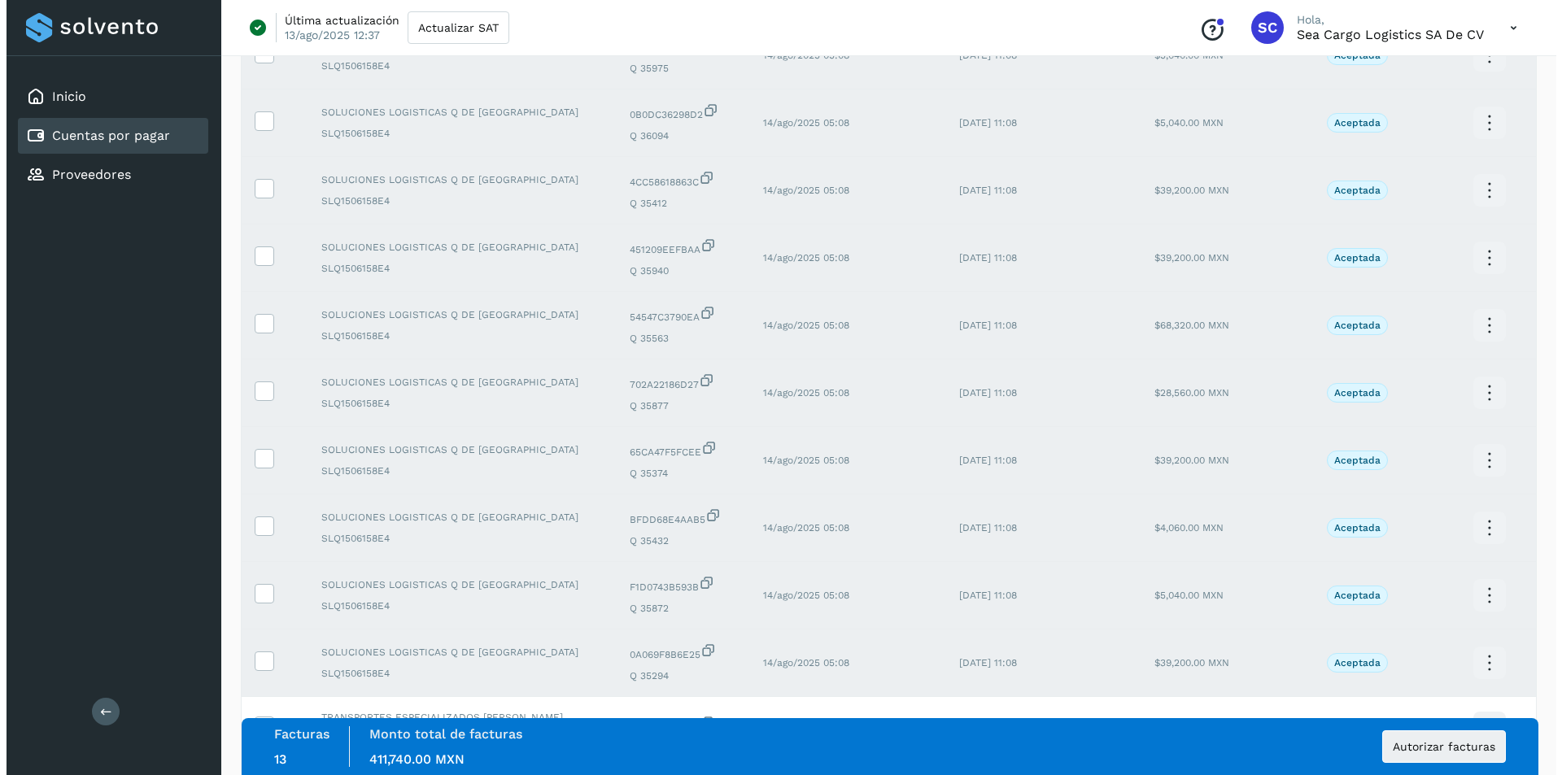
scroll to position [592, 0]
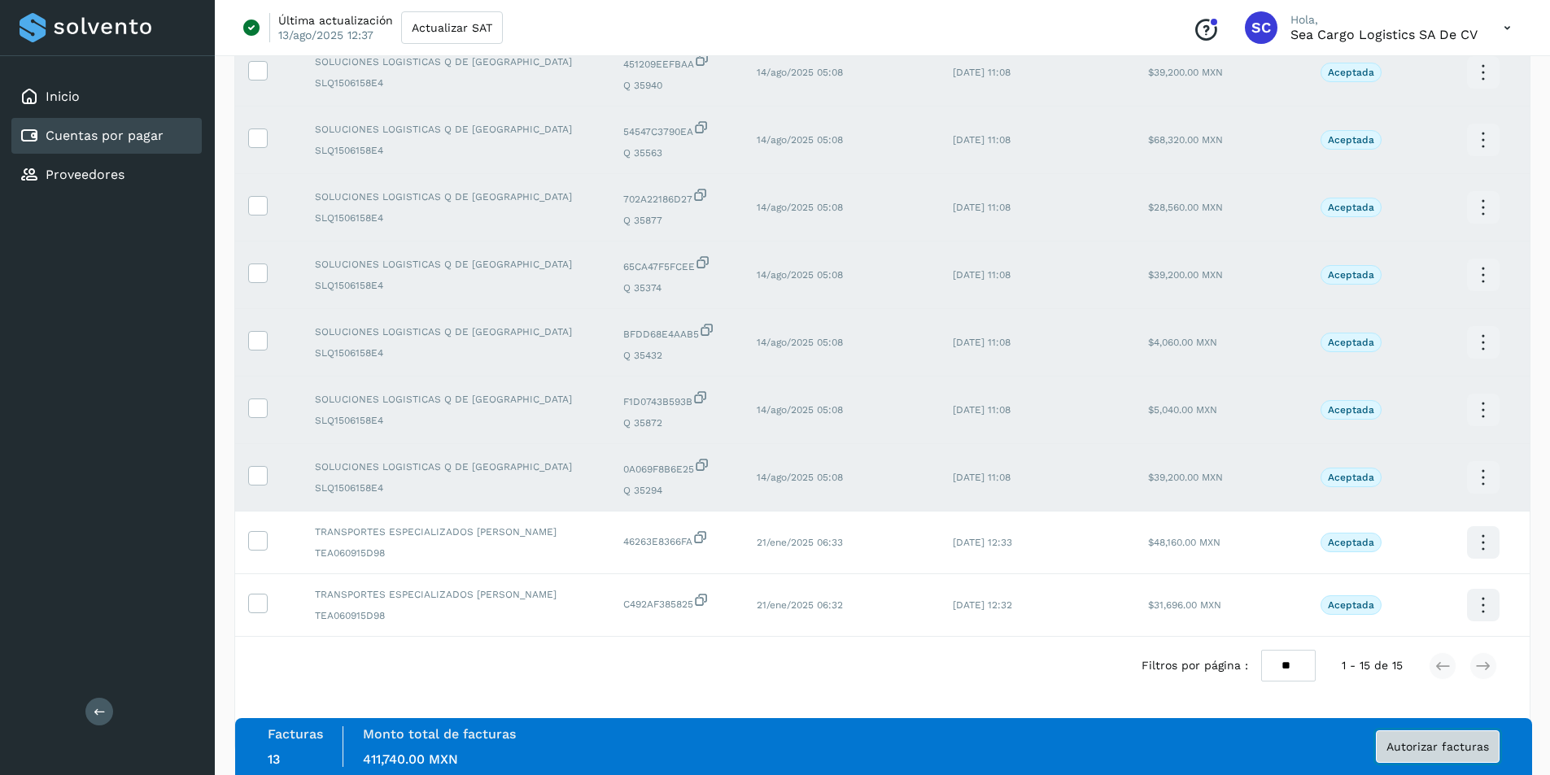
click at [1449, 749] on span "Autorizar facturas" at bounding box center [1438, 746] width 103 height 11
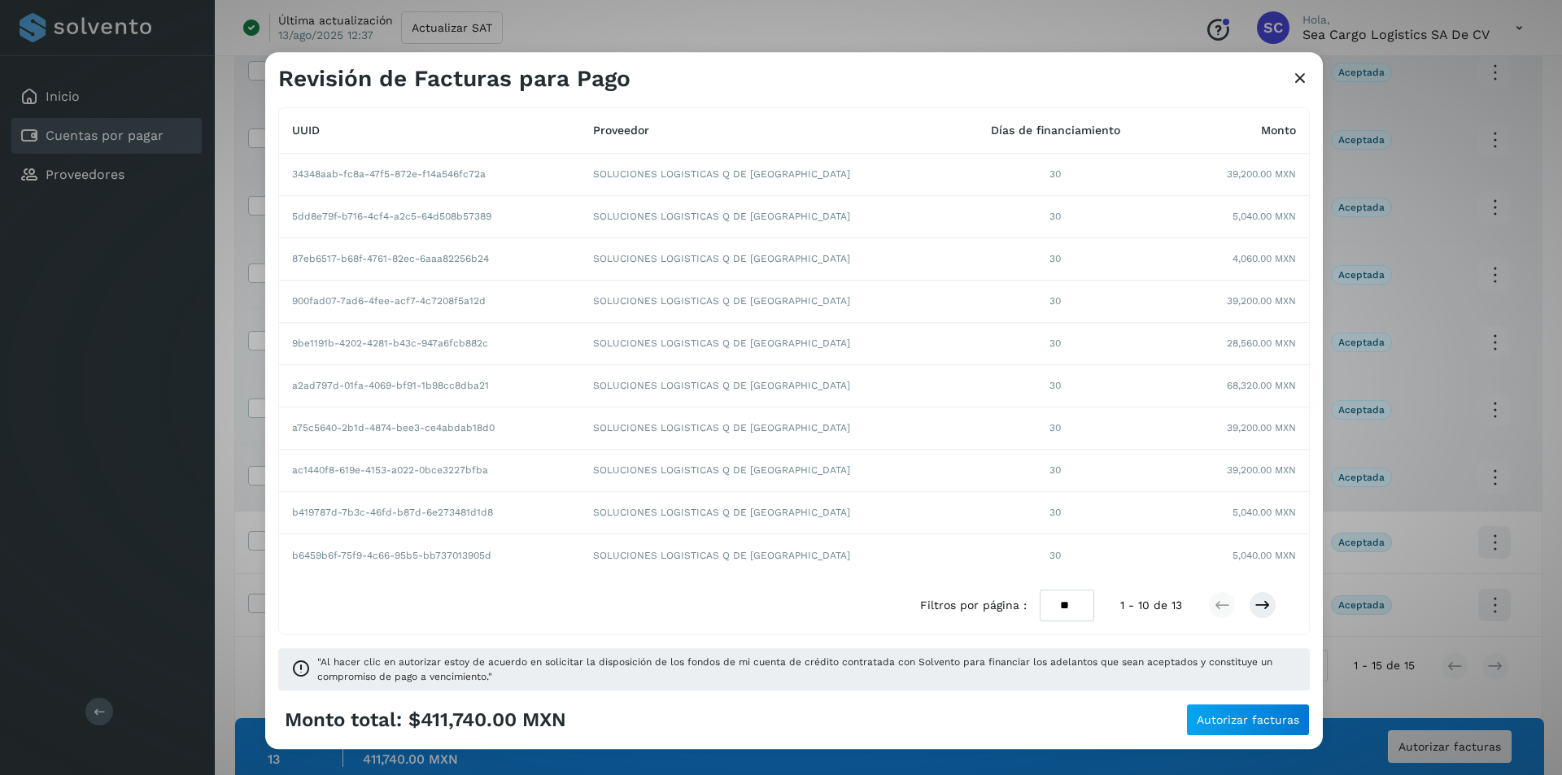
scroll to position [0, 0]
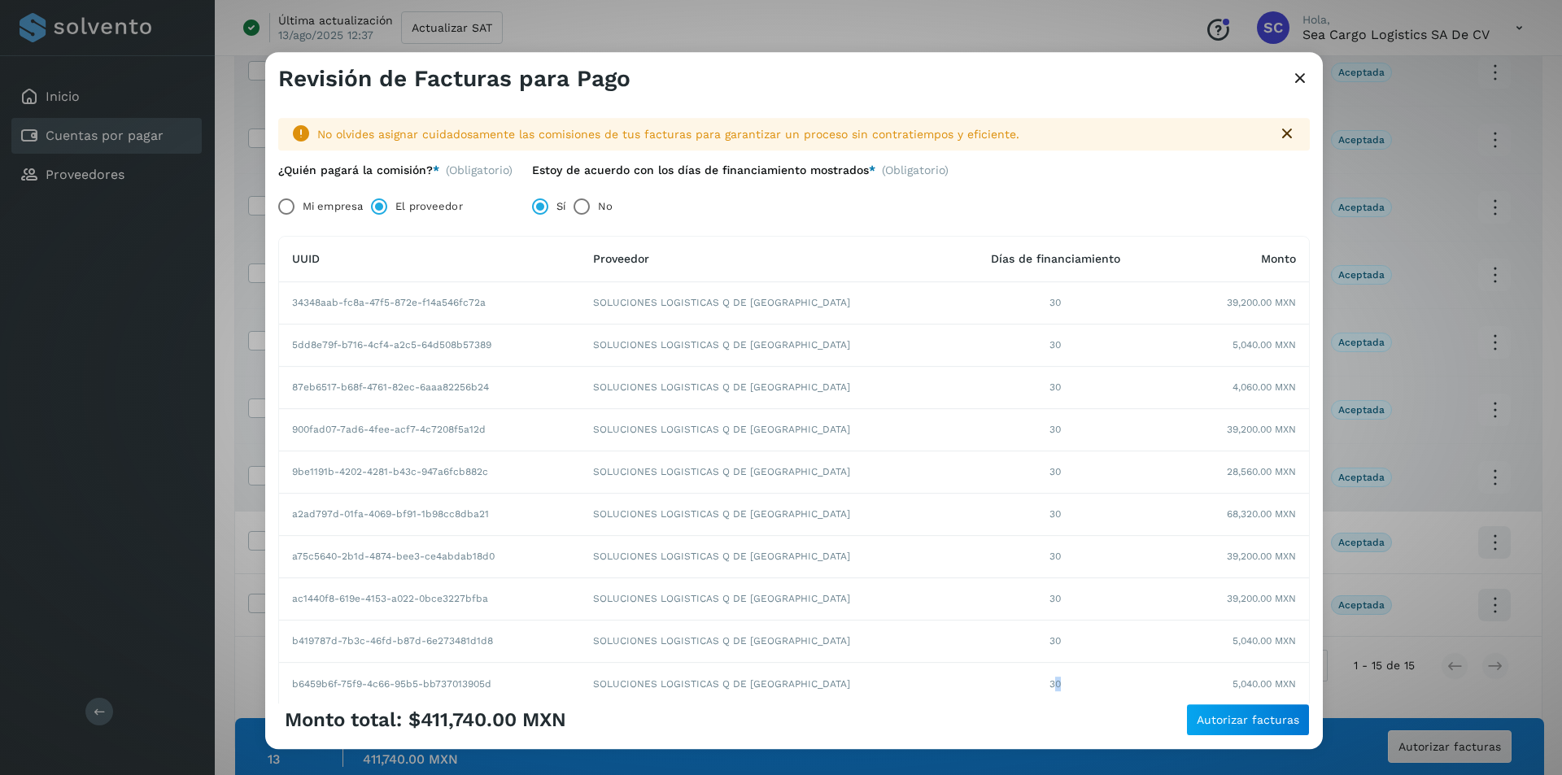
click at [1029, 684] on td "30" at bounding box center [1056, 684] width 205 height 42
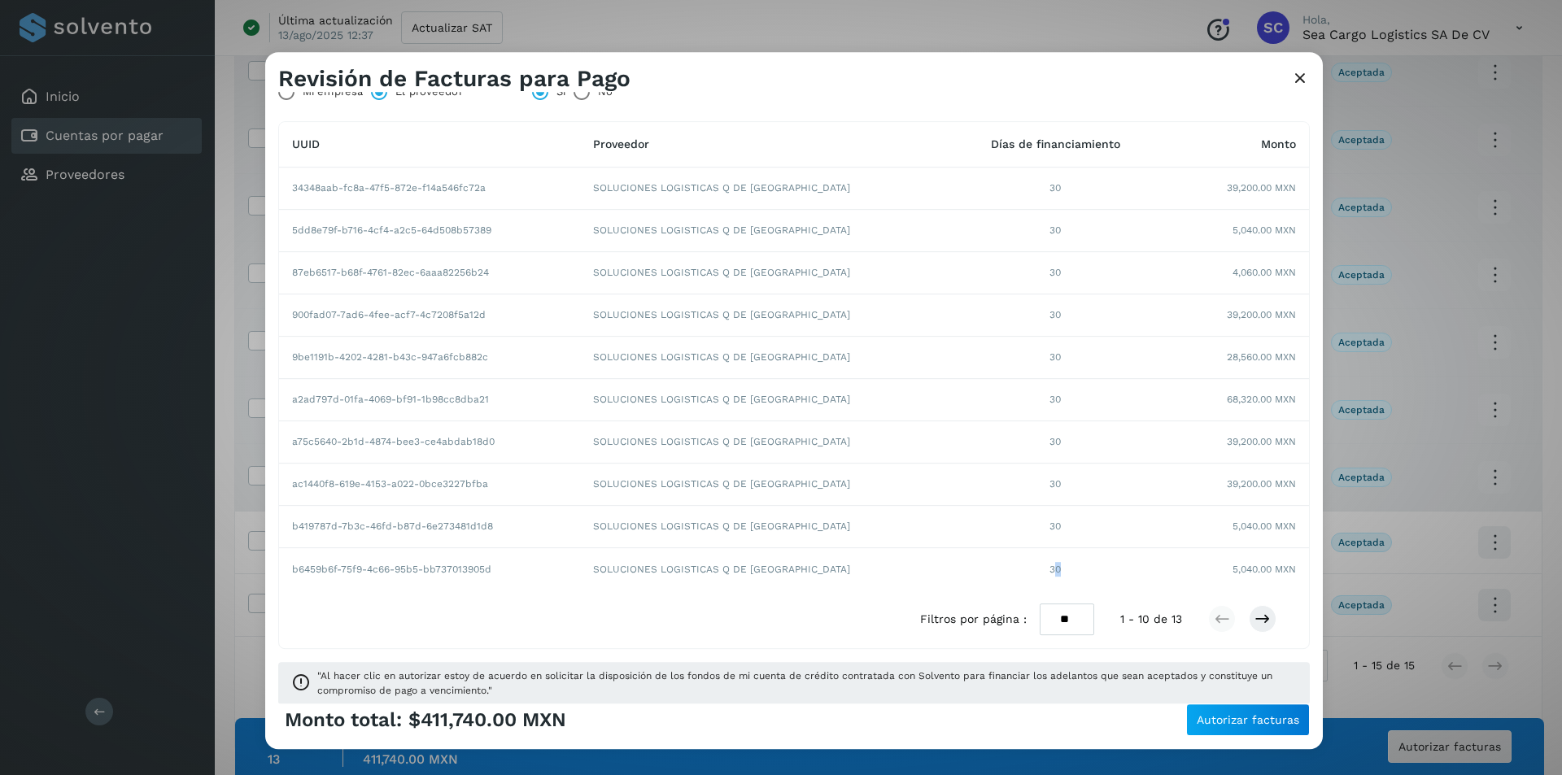
scroll to position [129, 0]
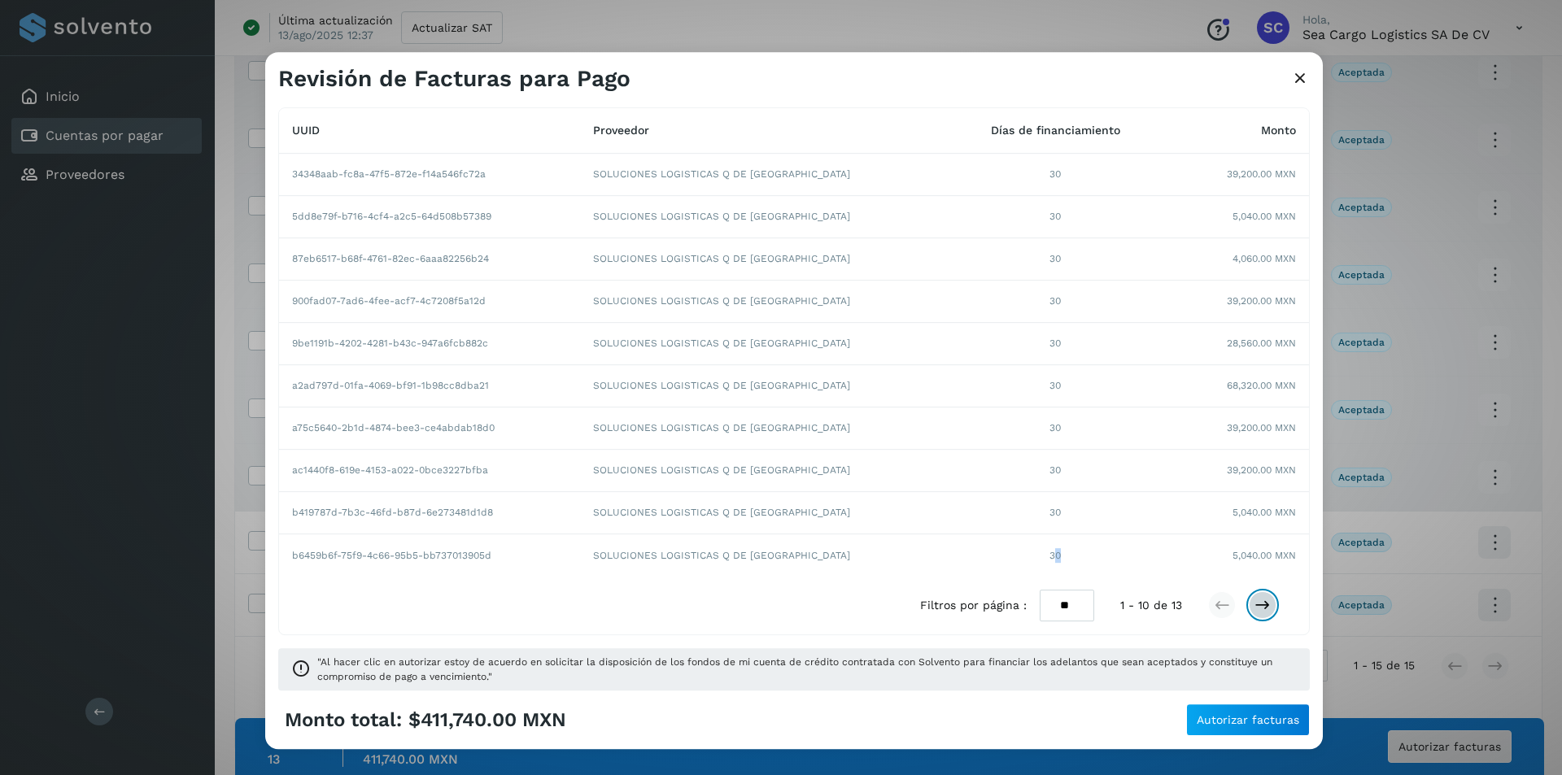
click at [1255, 598] on icon at bounding box center [1263, 606] width 16 height 16
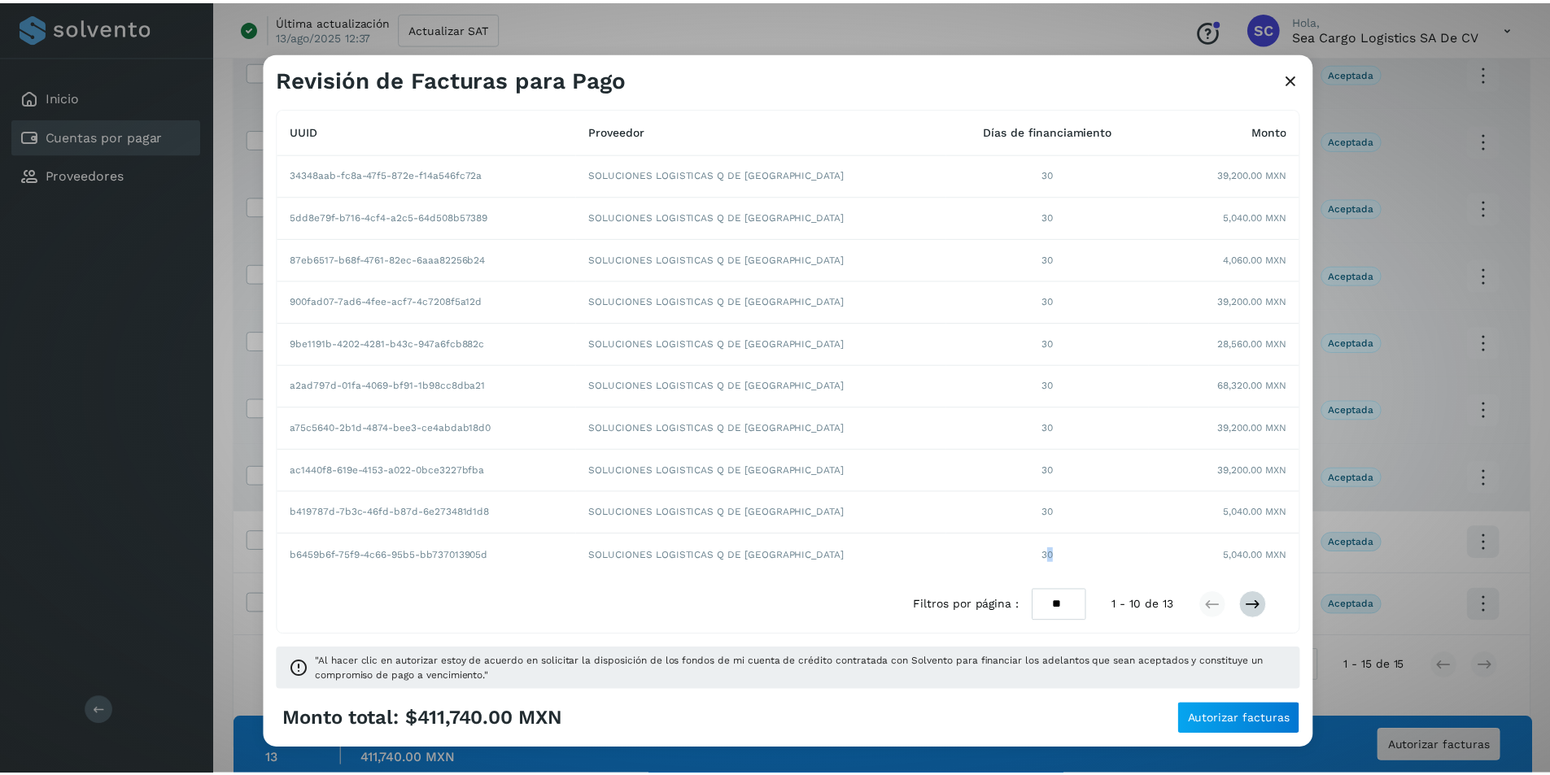
scroll to position [0, 0]
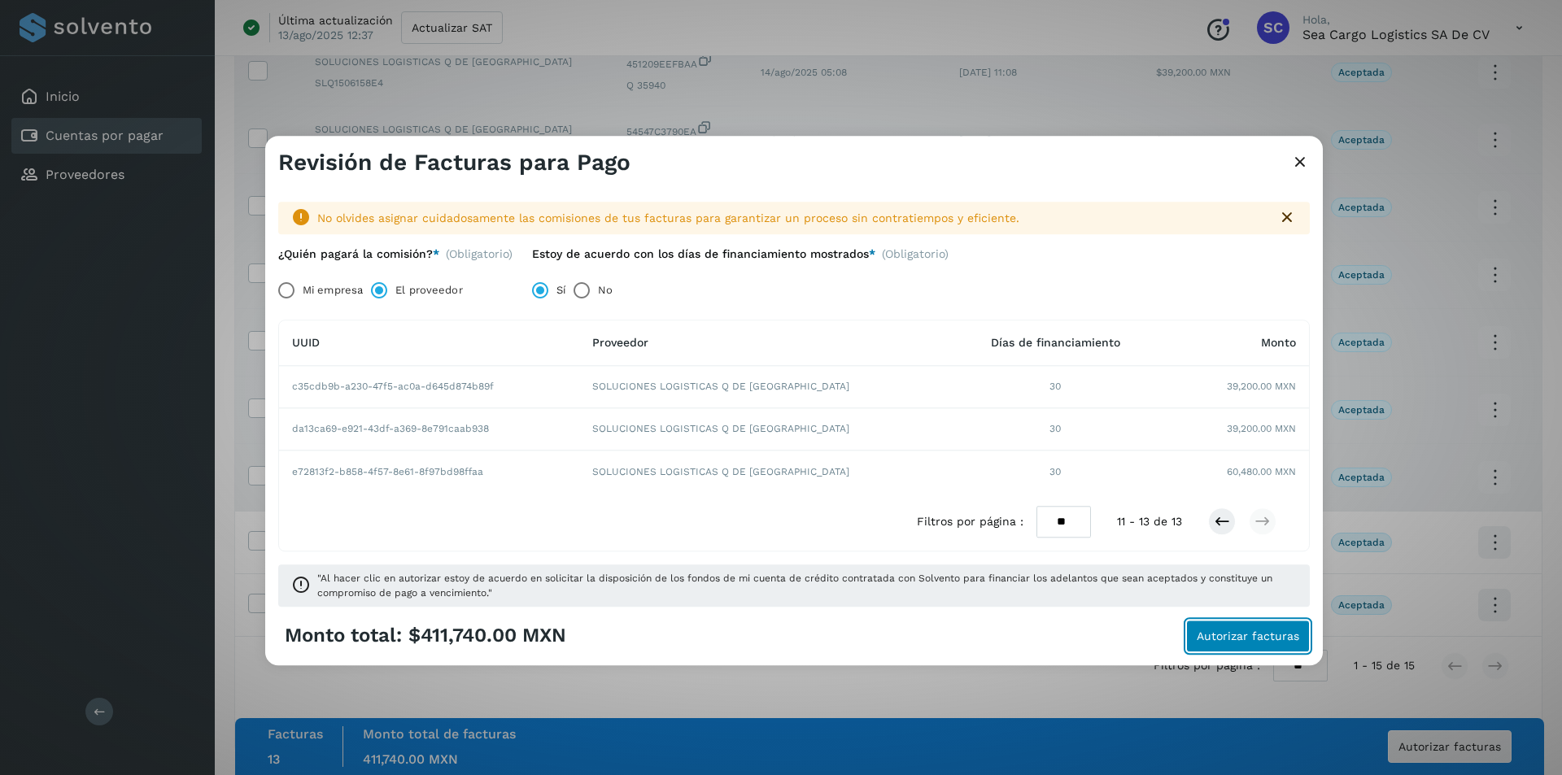
click at [1237, 634] on span "Autorizar facturas" at bounding box center [1248, 636] width 103 height 11
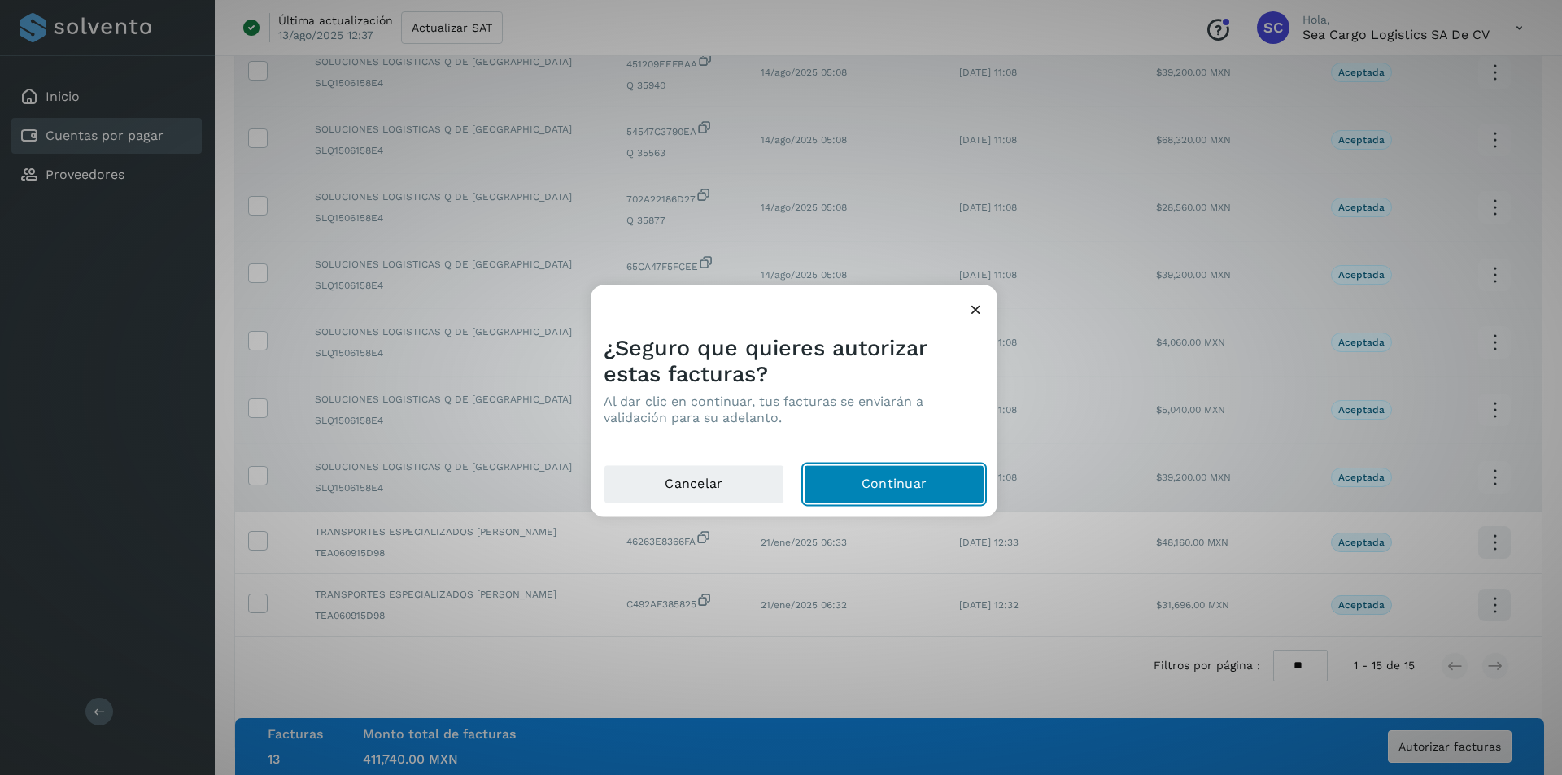
click at [892, 478] on button "Continuar" at bounding box center [894, 484] width 181 height 39
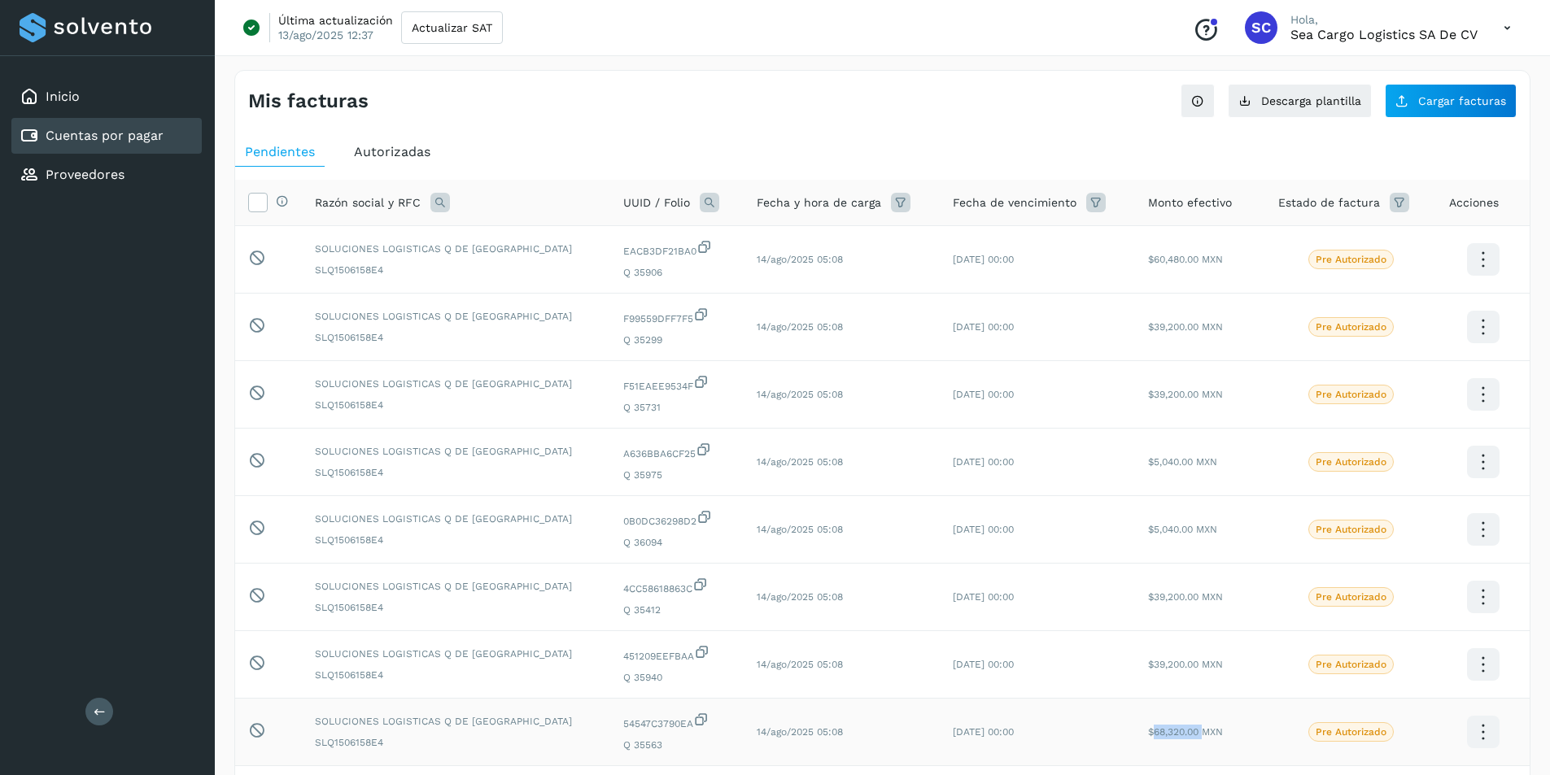
drag, startPoint x: 1143, startPoint y: 732, endPoint x: 1193, endPoint y: 733, distance: 49.6
click at [1193, 733] on span "$68,320.00 MXN" at bounding box center [1185, 732] width 75 height 11
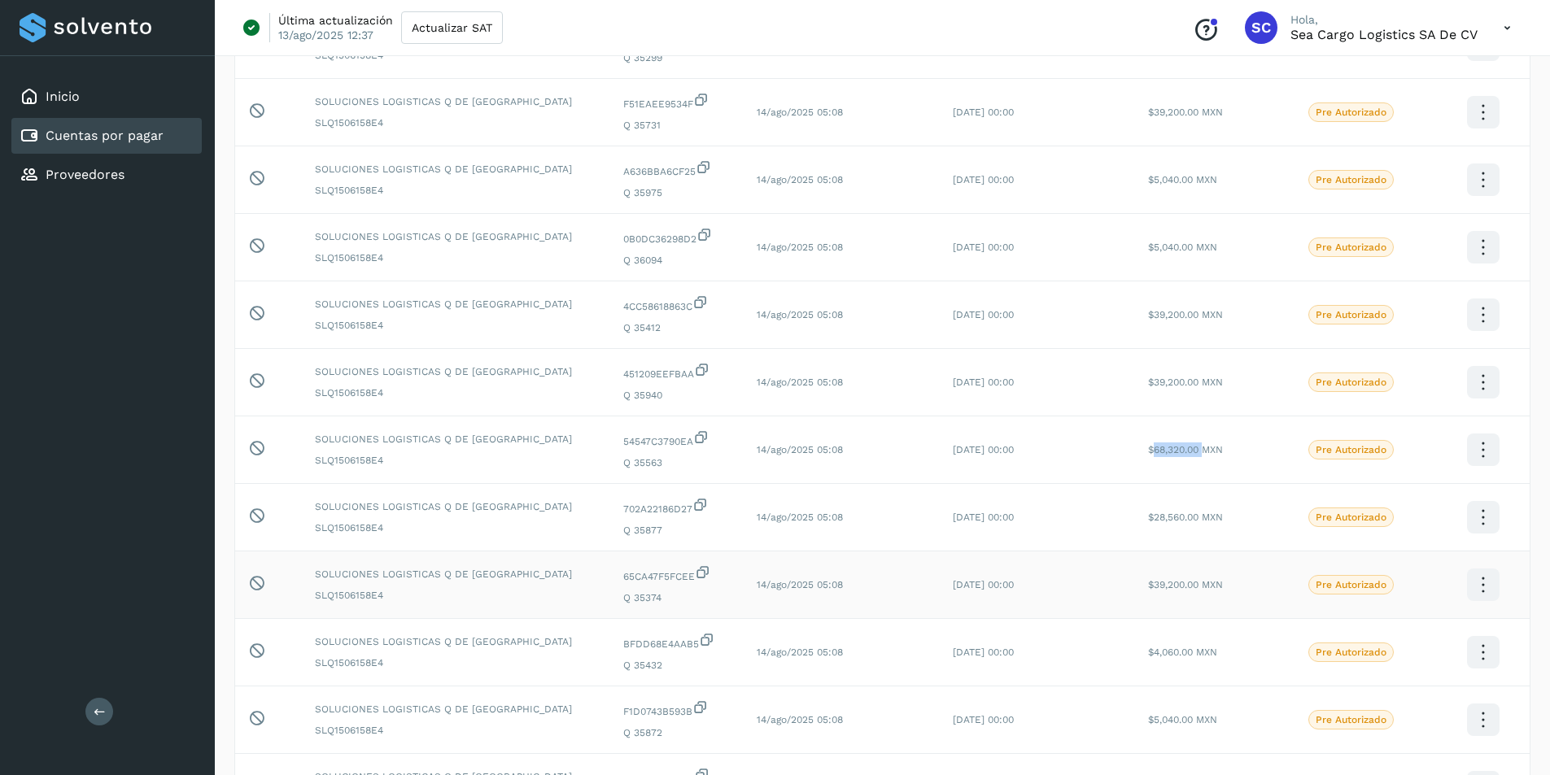
scroll to position [325, 0]
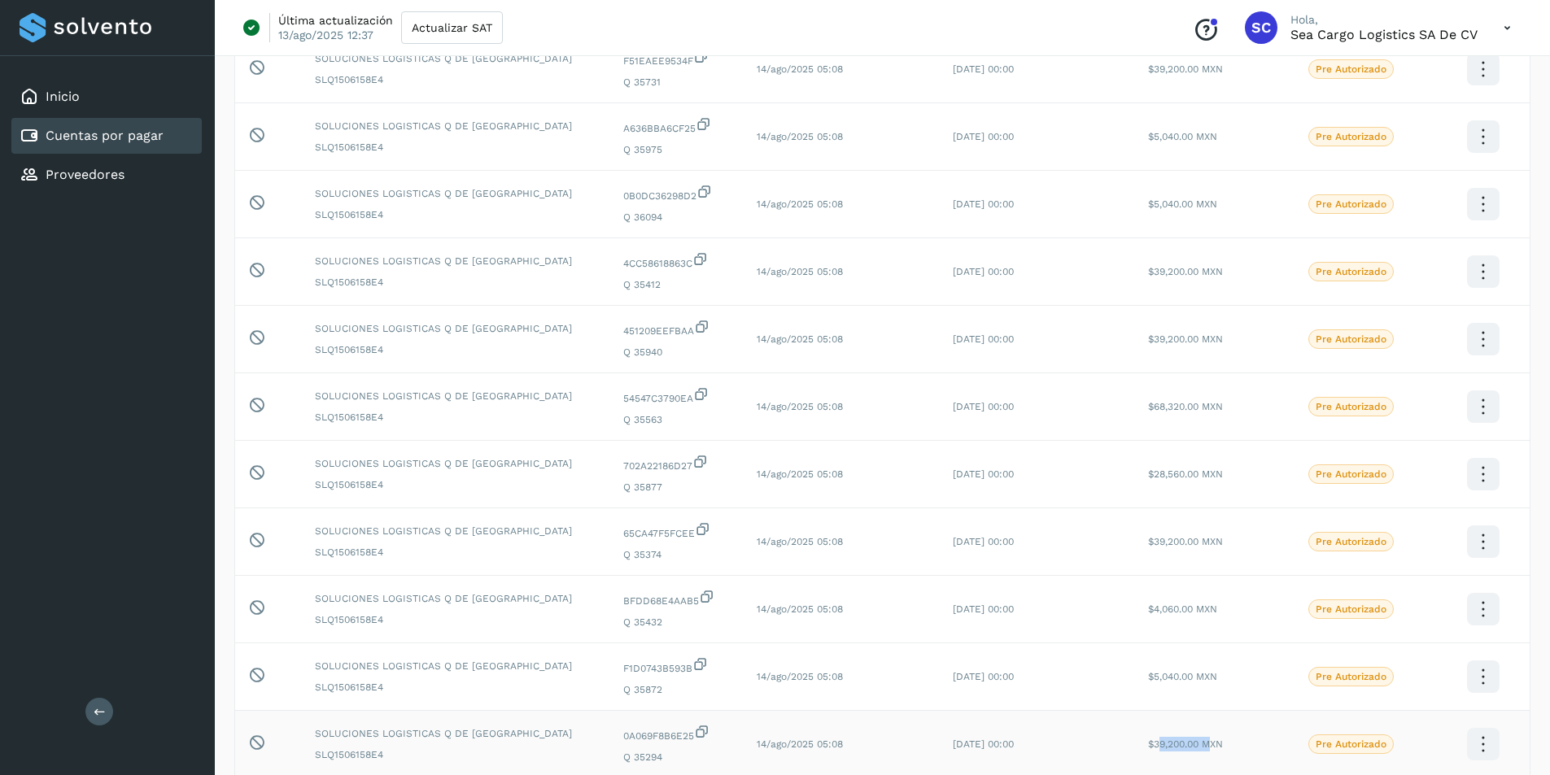
drag, startPoint x: 1146, startPoint y: 745, endPoint x: 1200, endPoint y: 747, distance: 54.6
click at [1200, 747] on span "$39,200.00 MXN" at bounding box center [1185, 744] width 75 height 11
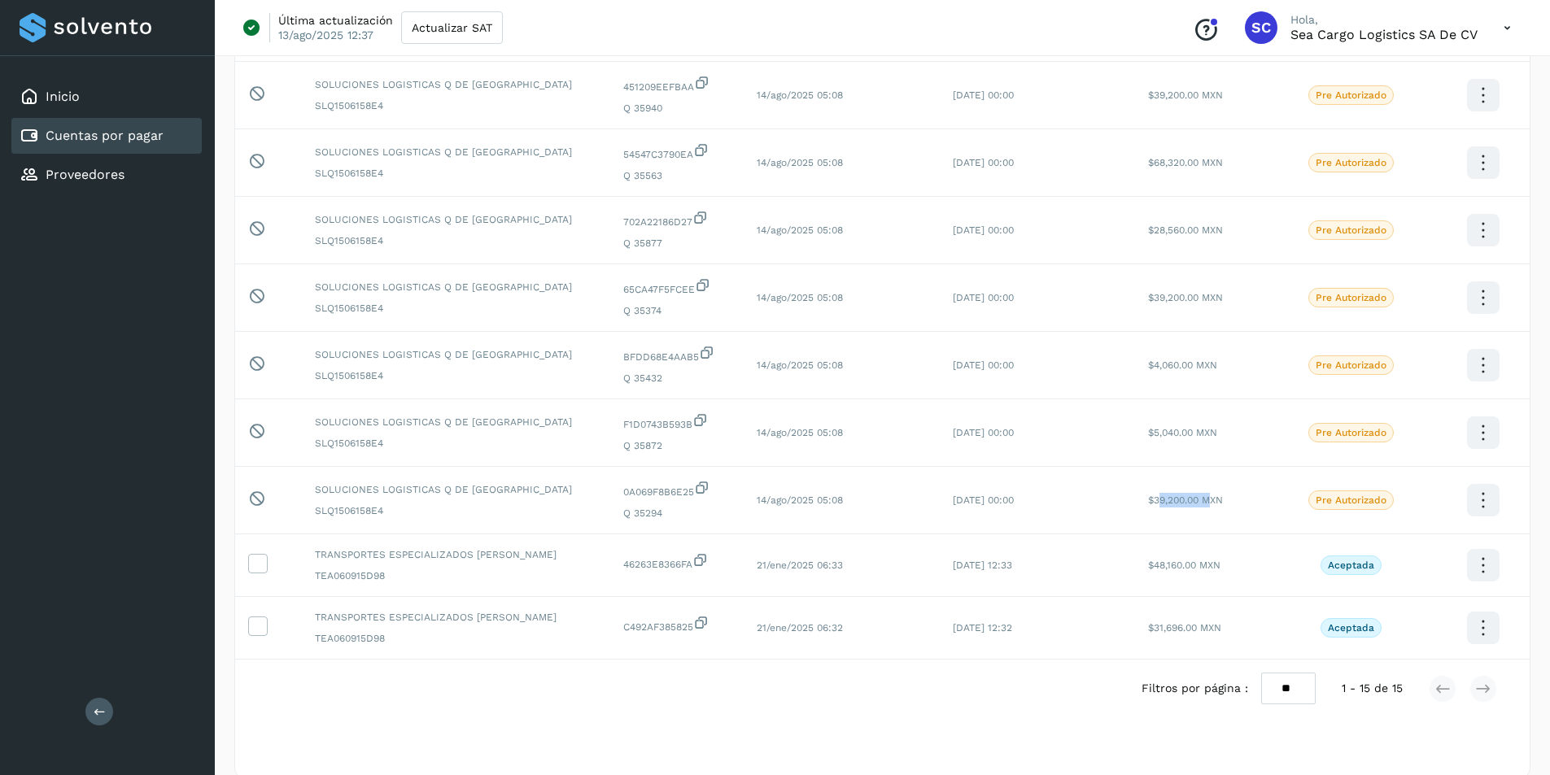
click at [94, 708] on icon at bounding box center [100, 712] width 12 height 12
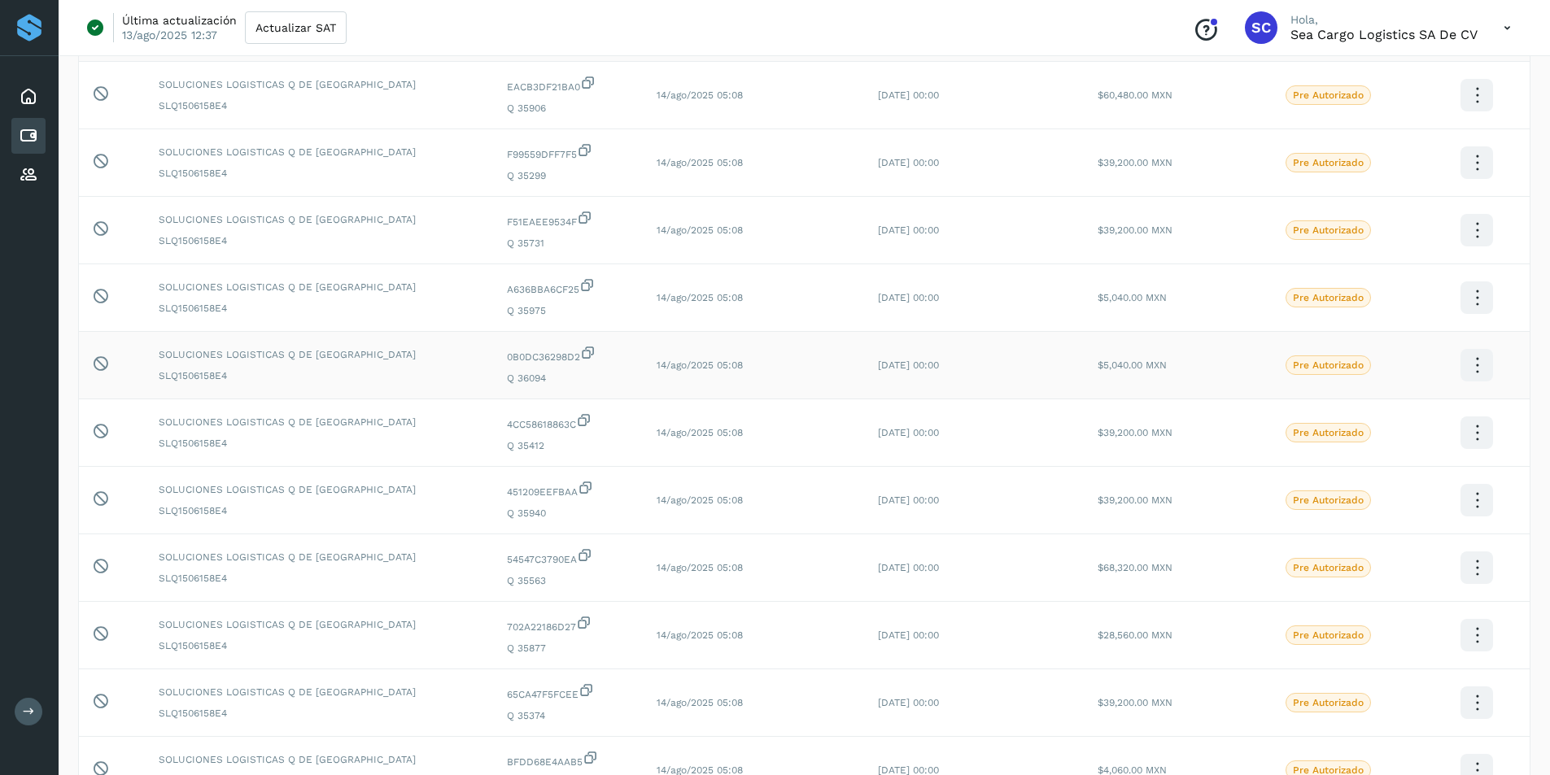
scroll to position [163, 0]
click at [1048, 397] on td "[DATE] 00:00" at bounding box center [975, 368] width 220 height 68
click at [32, 103] on icon at bounding box center [29, 97] width 20 height 20
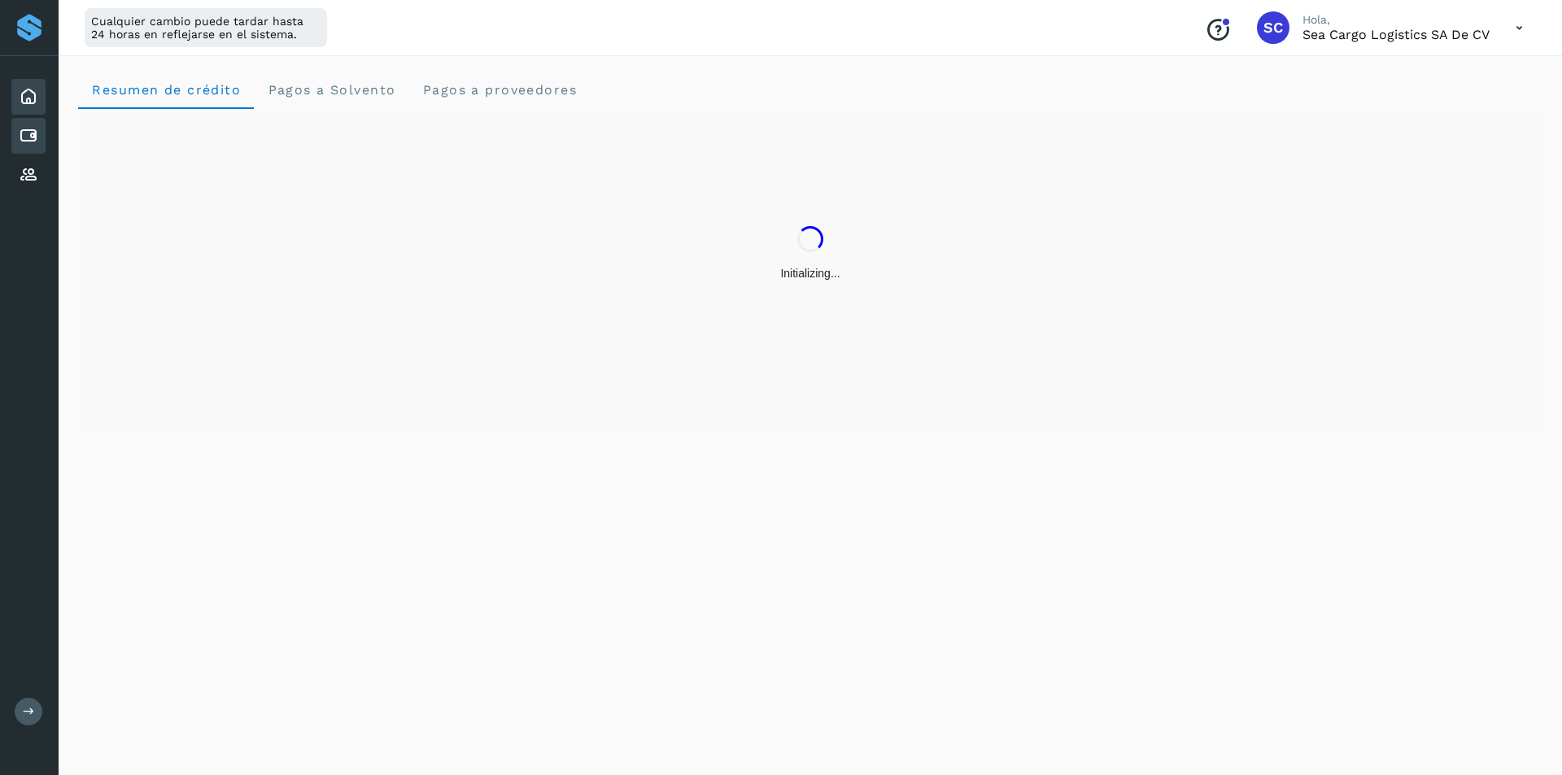
click at [34, 135] on icon at bounding box center [29, 136] width 20 height 20
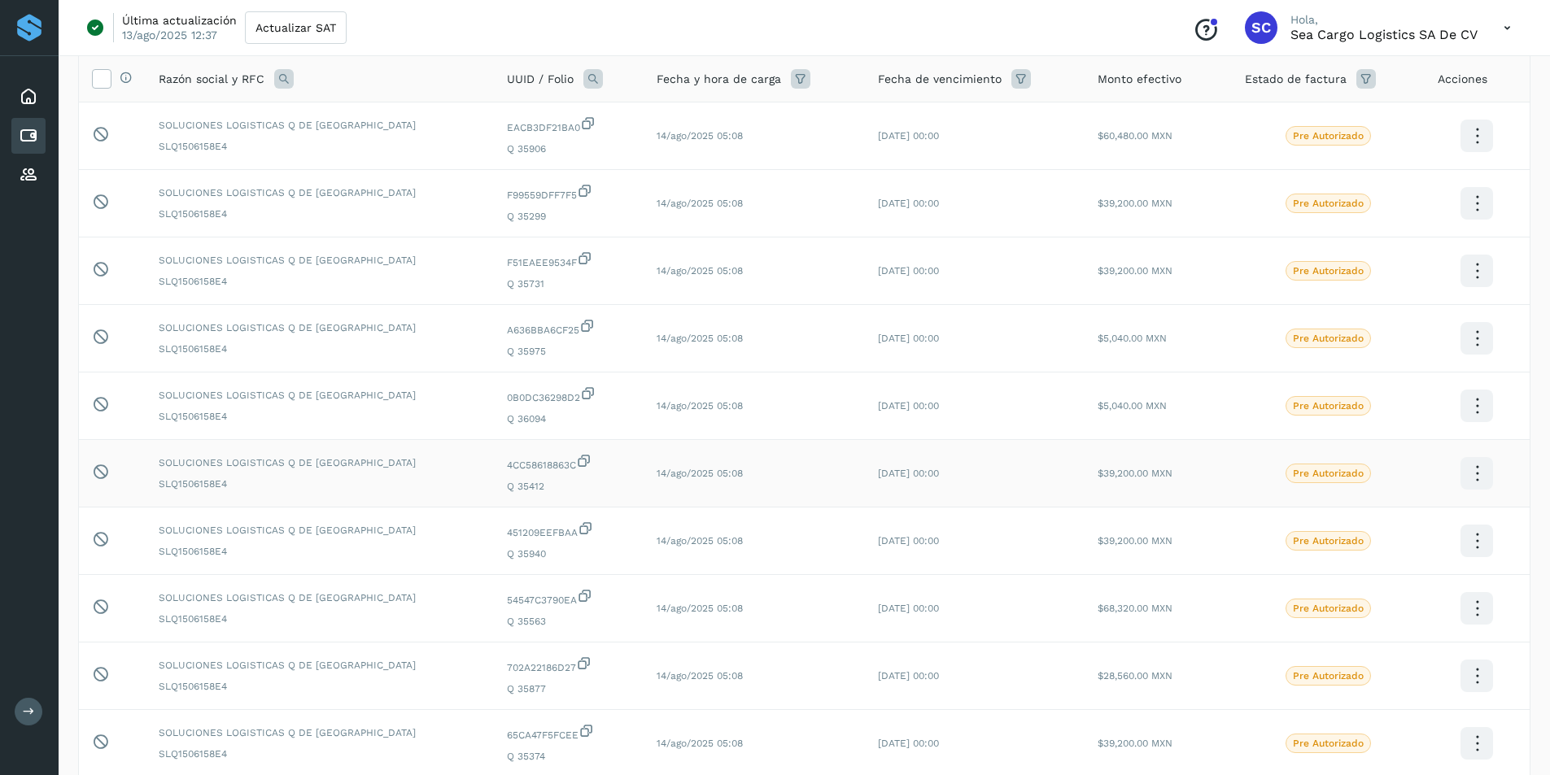
scroll to position [264, 0]
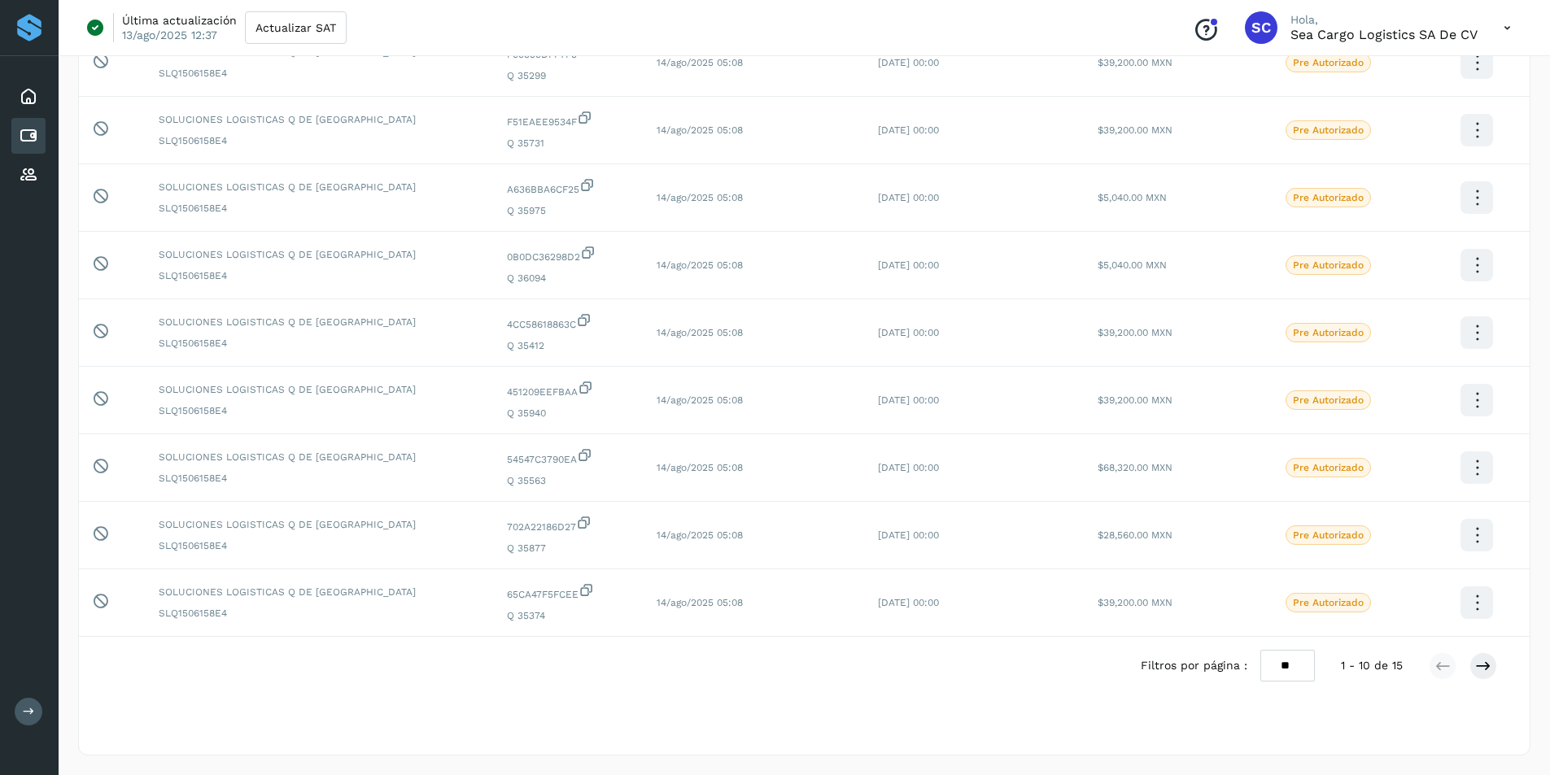
click at [1289, 669] on select "** ** **" at bounding box center [1287, 666] width 55 height 32
select select "**"
click at [1273, 650] on select "** ** **" at bounding box center [1287, 666] width 55 height 32
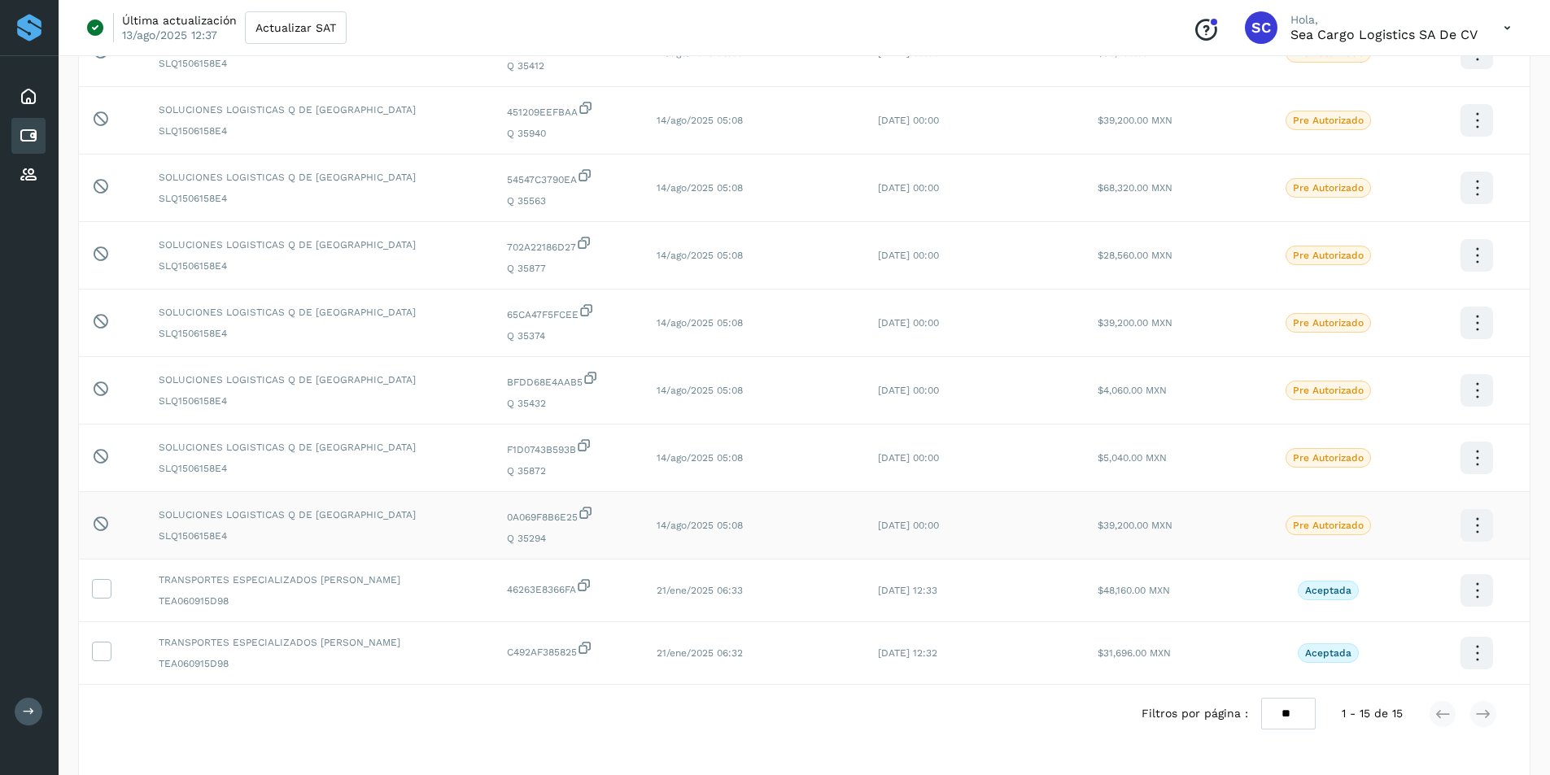
scroll to position [570, 0]
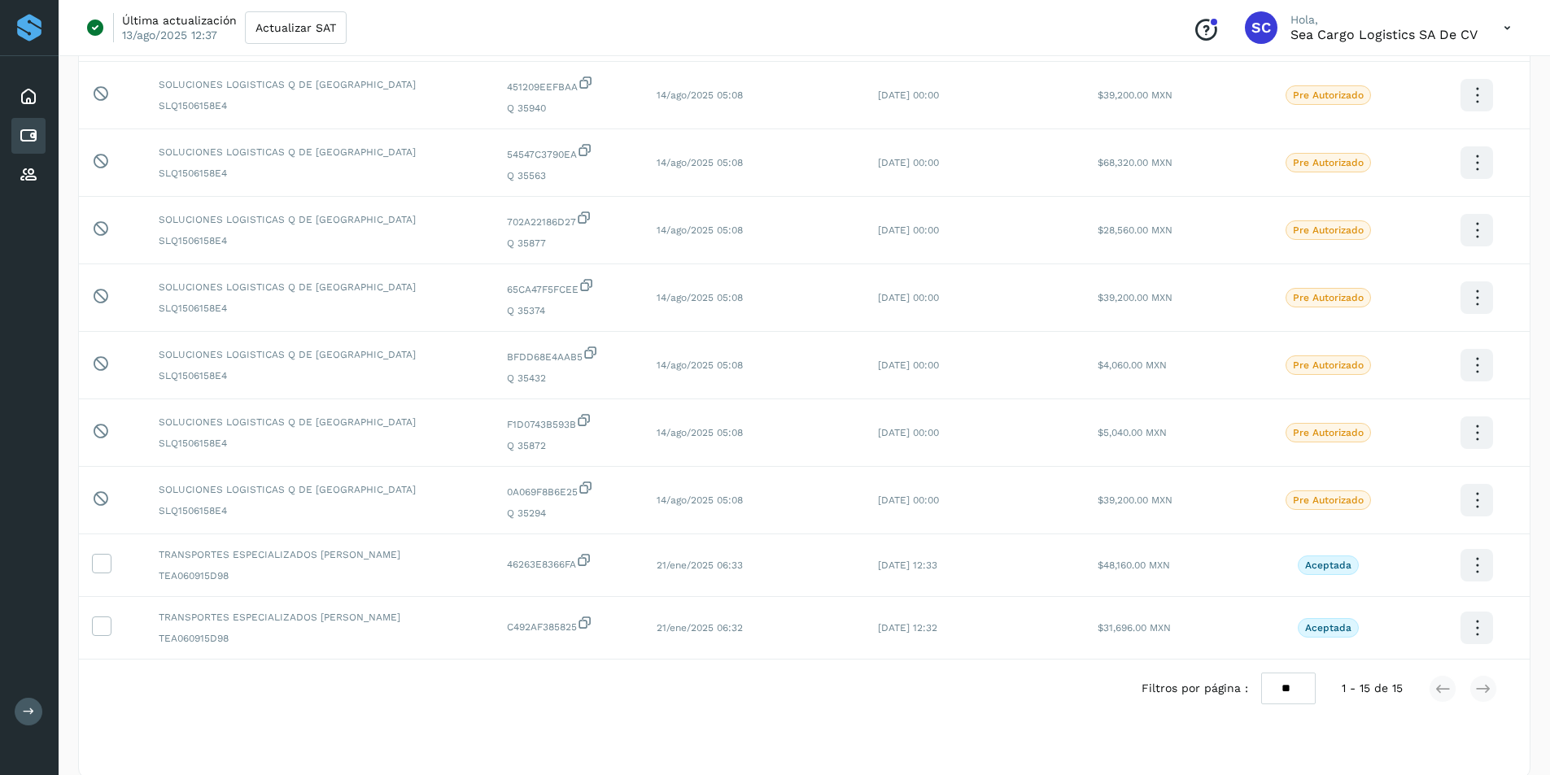
click at [1503, 31] on icon at bounding box center [1507, 27] width 33 height 33
click at [1377, 107] on div "Cerrar sesión" at bounding box center [1427, 105] width 194 height 31
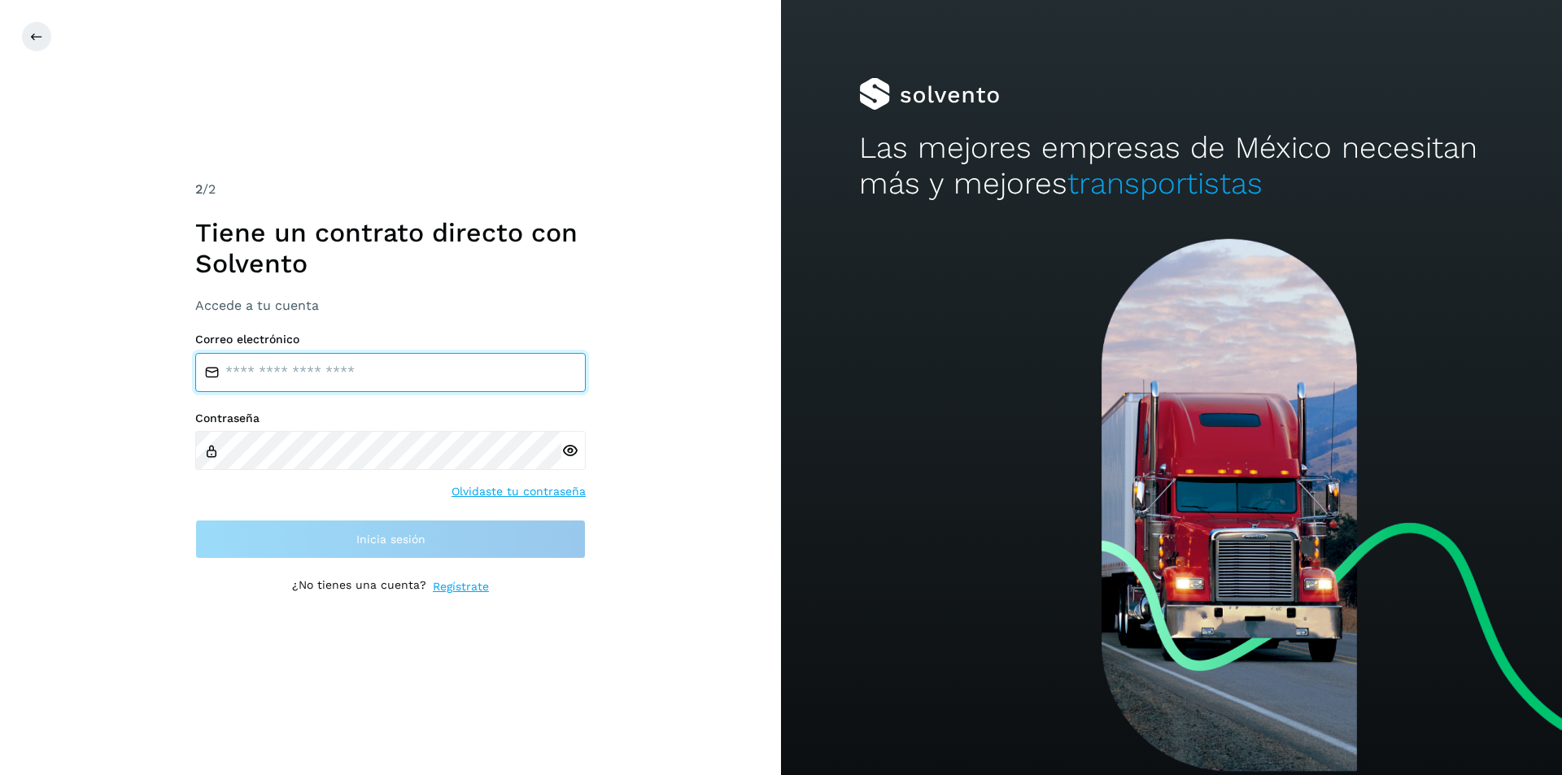
type input "**********"
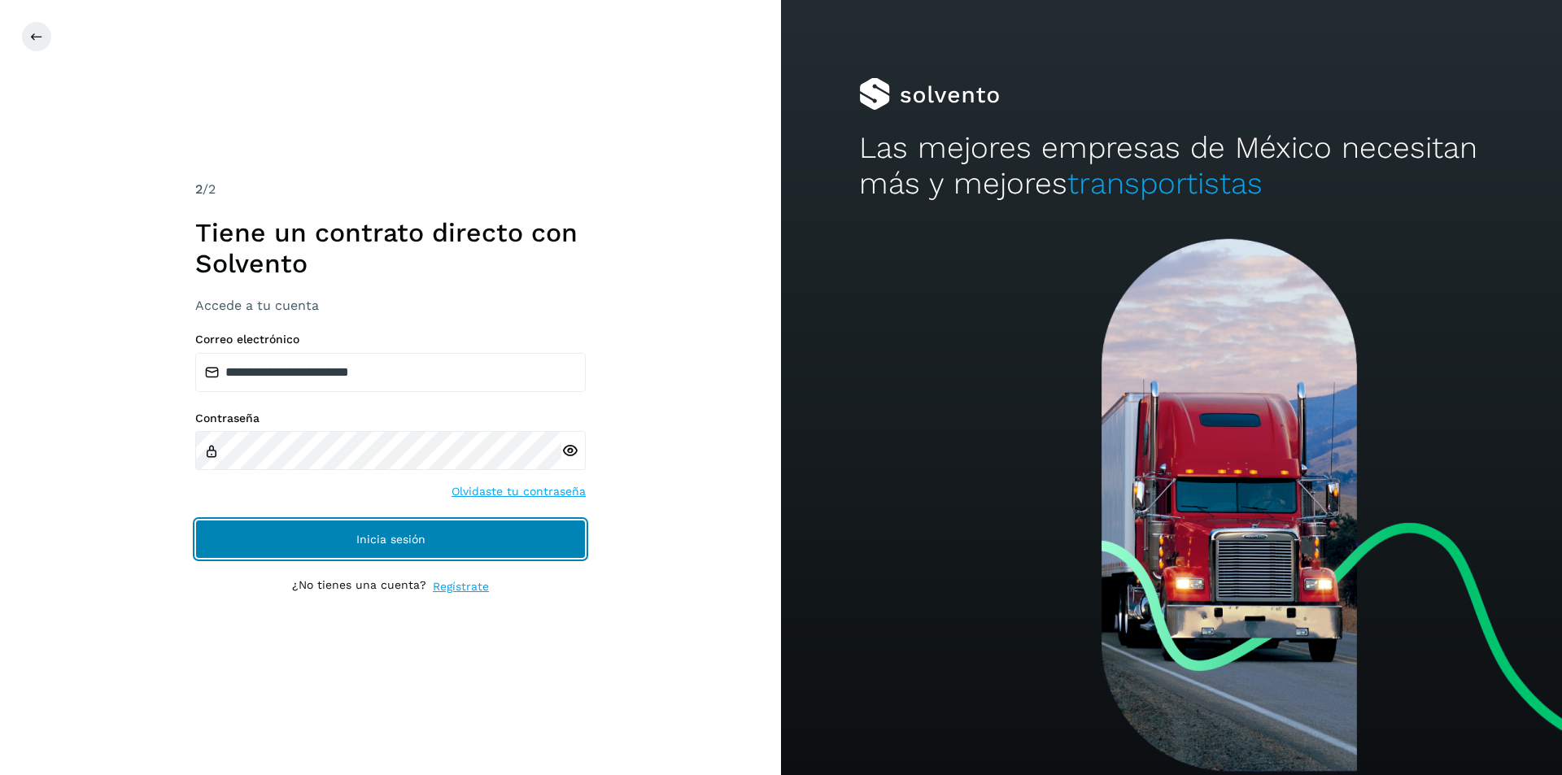
click at [339, 541] on button "Inicia sesión" at bounding box center [390, 539] width 391 height 39
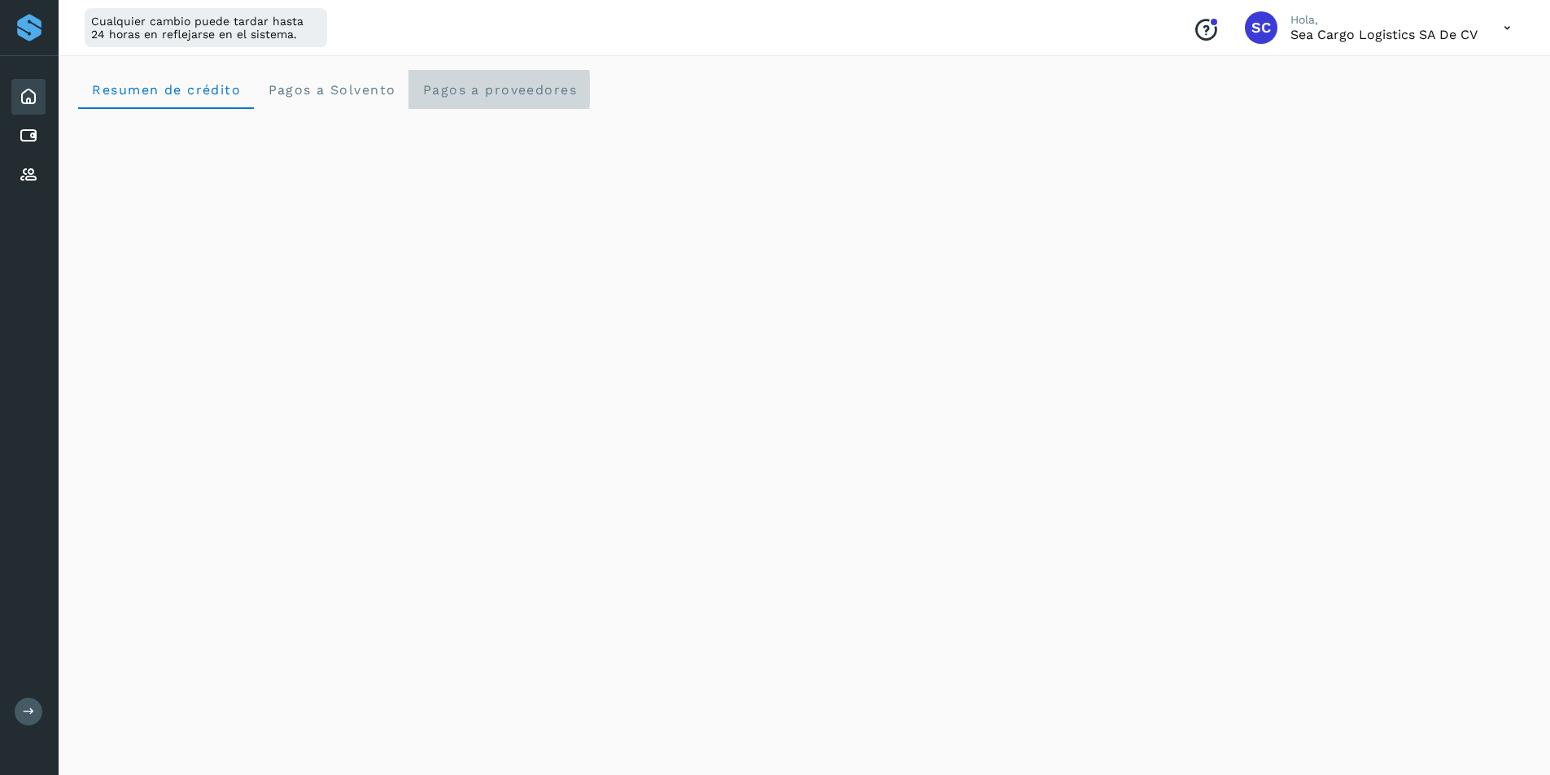
click at [508, 82] on span "Pagos a proveedores" at bounding box center [499, 89] width 155 height 15
click at [1517, 24] on icon at bounding box center [1507, 27] width 33 height 33
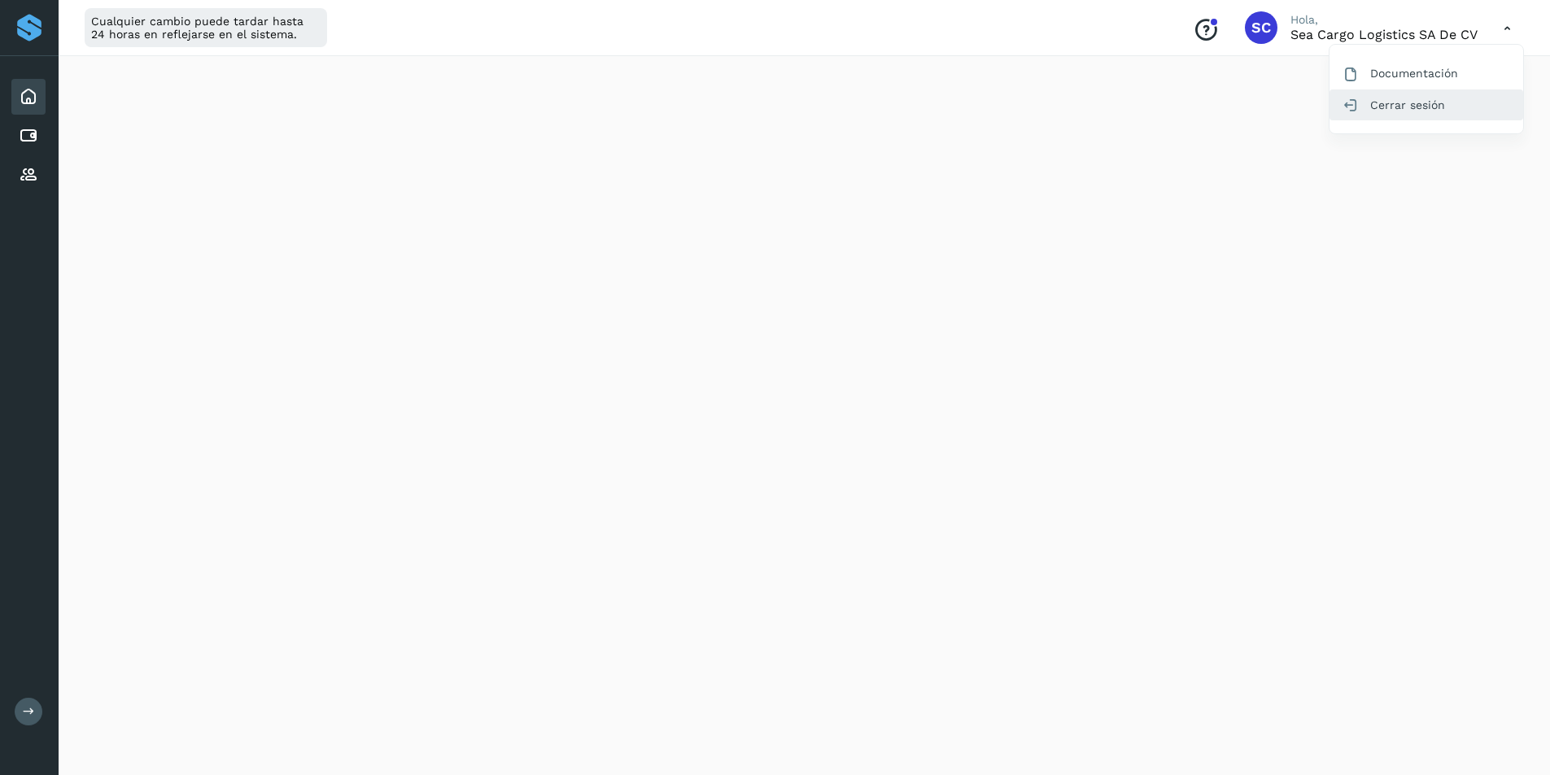
click at [1377, 101] on div "Cerrar sesión" at bounding box center [1427, 105] width 194 height 31
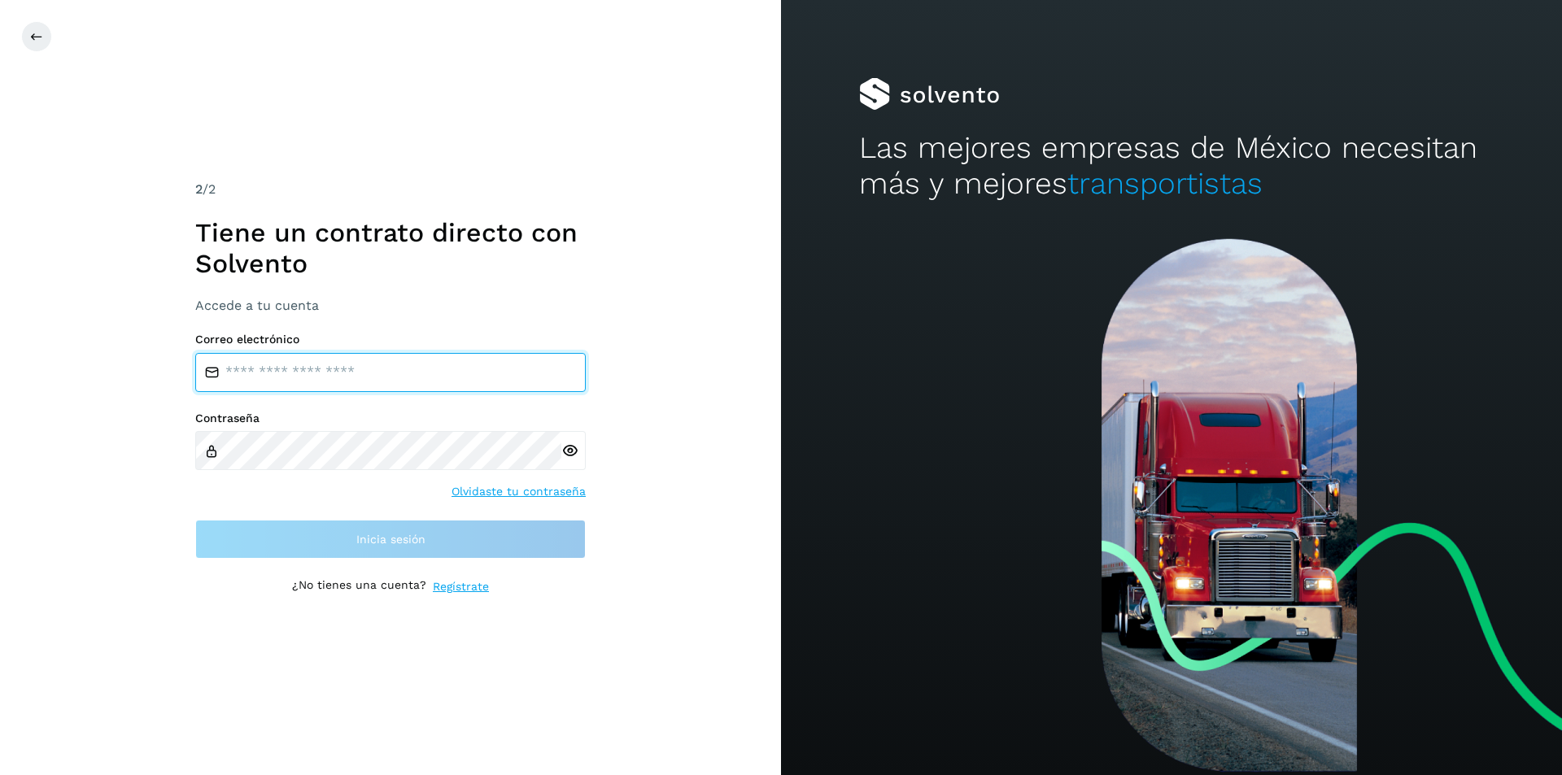
type input "**********"
